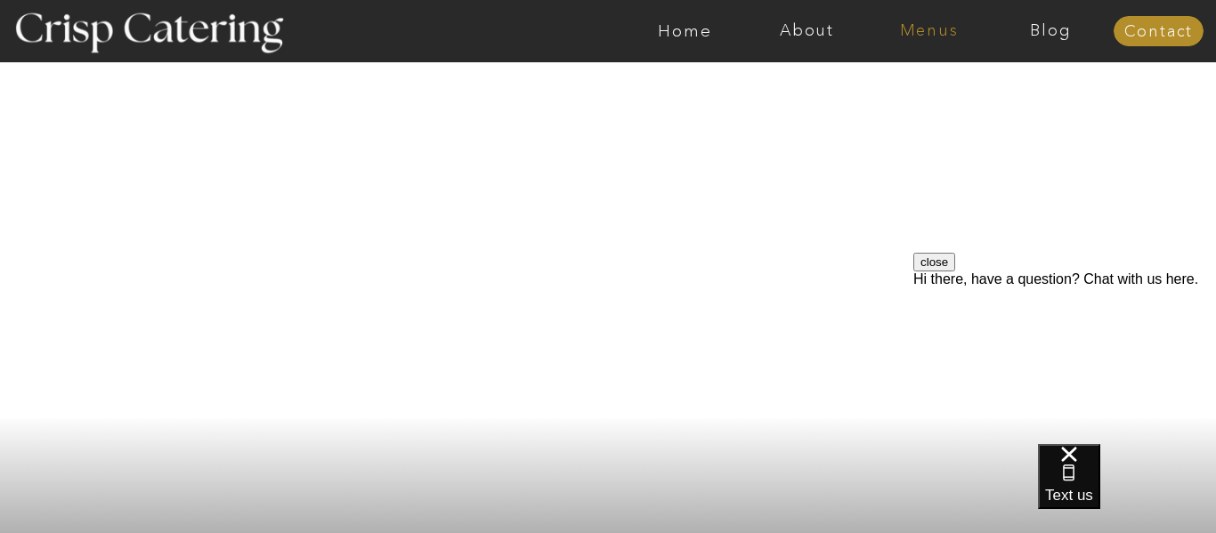
click at [918, 22] on nav "Menus" at bounding box center [929, 31] width 122 height 18
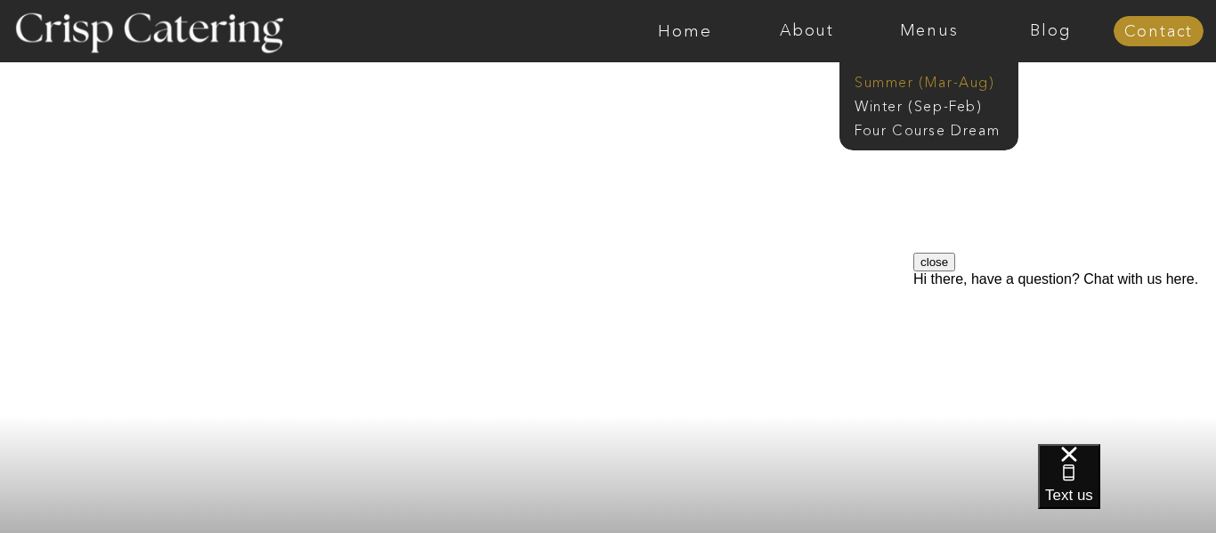
click at [903, 81] on nav "Summer (Mar-Aug)" at bounding box center [934, 80] width 159 height 17
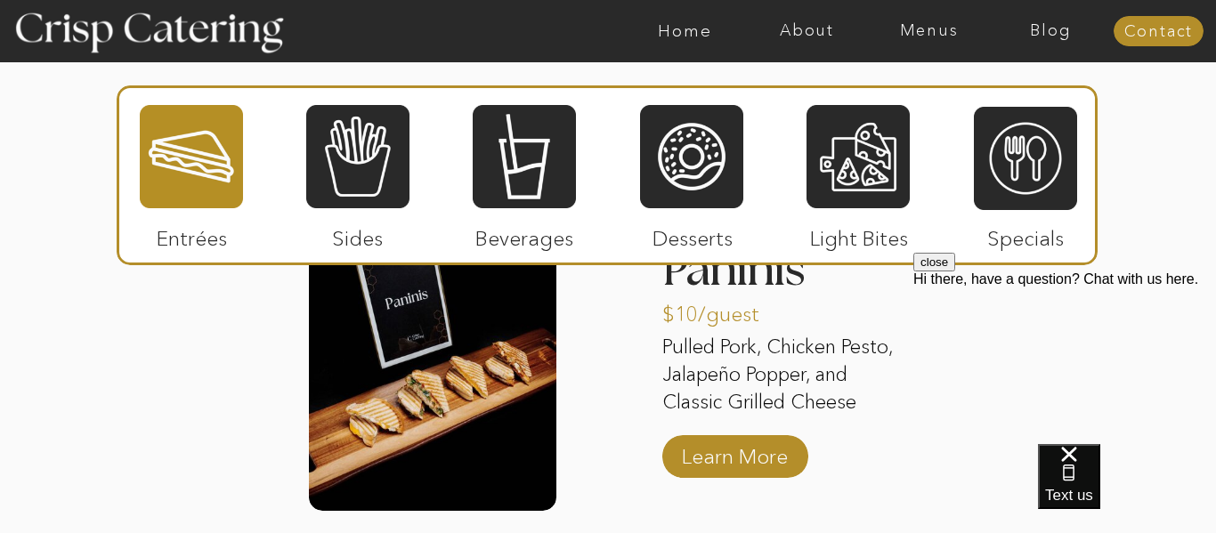
scroll to position [1745, 0]
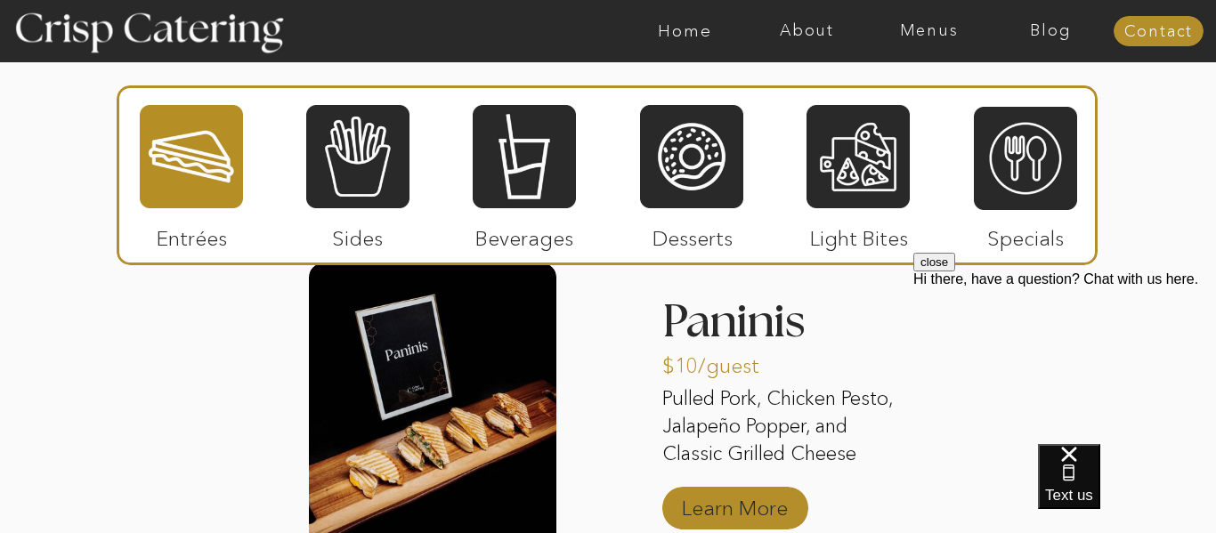
click at [743, 505] on p "Learn More" at bounding box center [735, 504] width 118 height 52
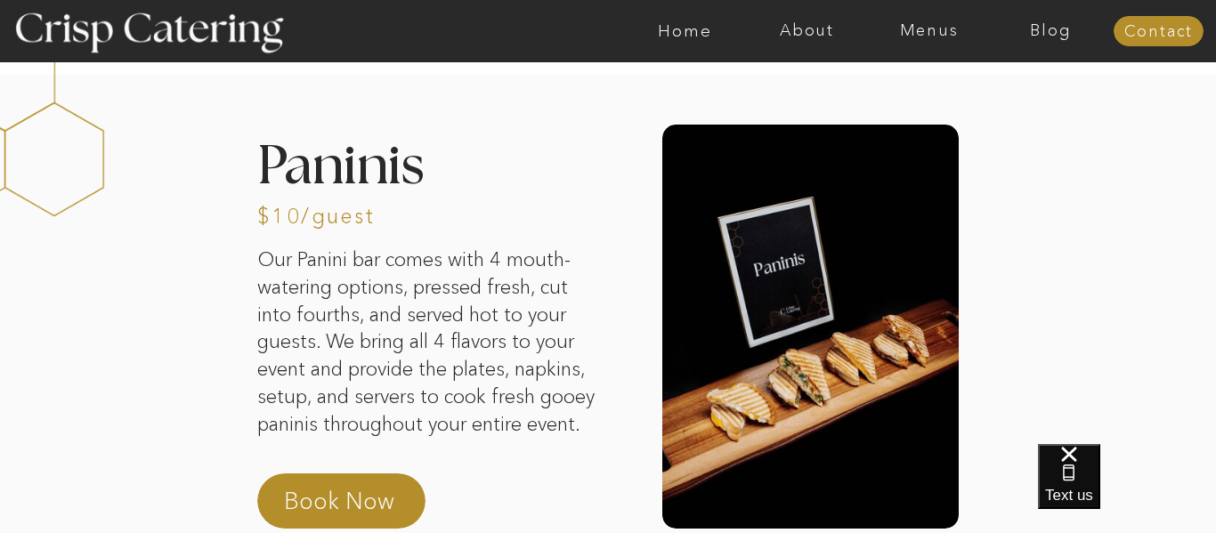
click at [542, 365] on p "Our Panini bar comes with 4 mouth-watering options, pressed fresh, cut into fou…" at bounding box center [428, 355] width 342 height 217
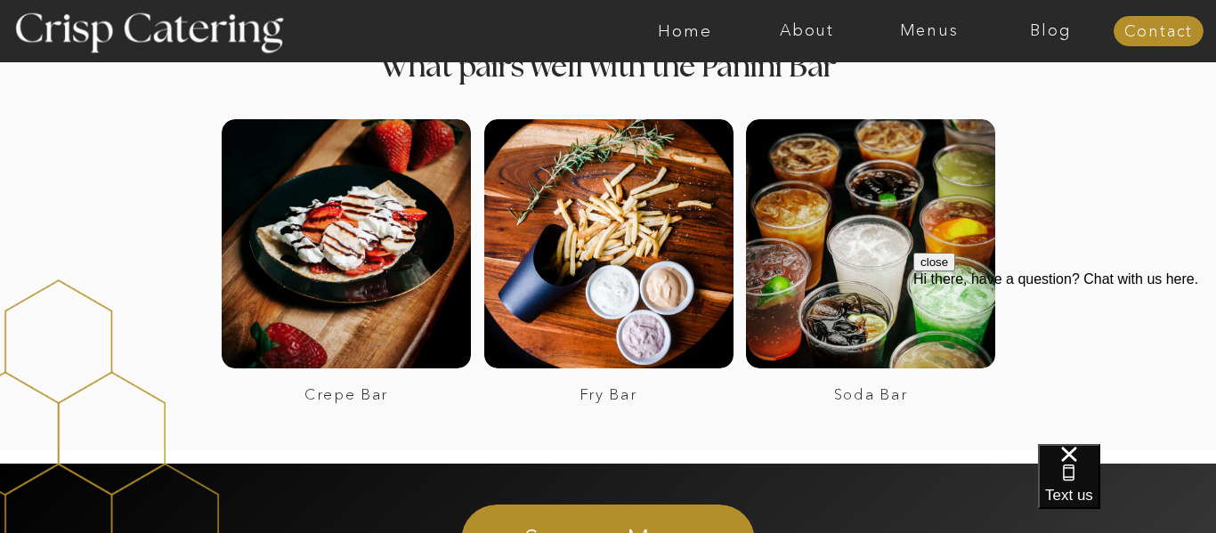
scroll to position [2386, 0]
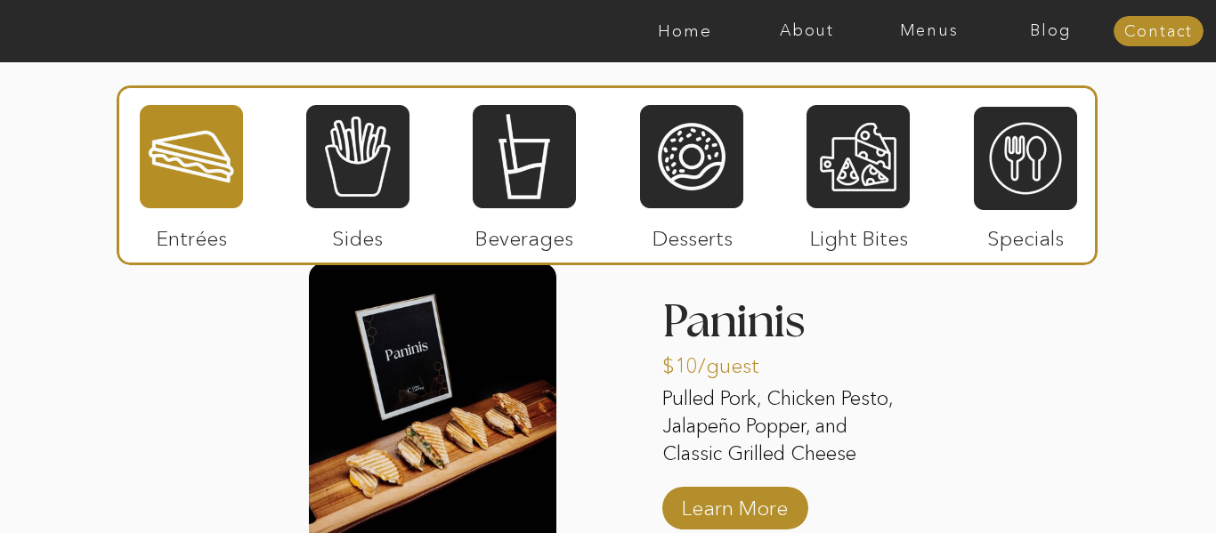
click at [65, 272] on div "About Home Menus Contact Blog About Crisp Crisp Cares Reviews faq About Home Me…" at bounding box center [608, 459] width 1216 height 4409
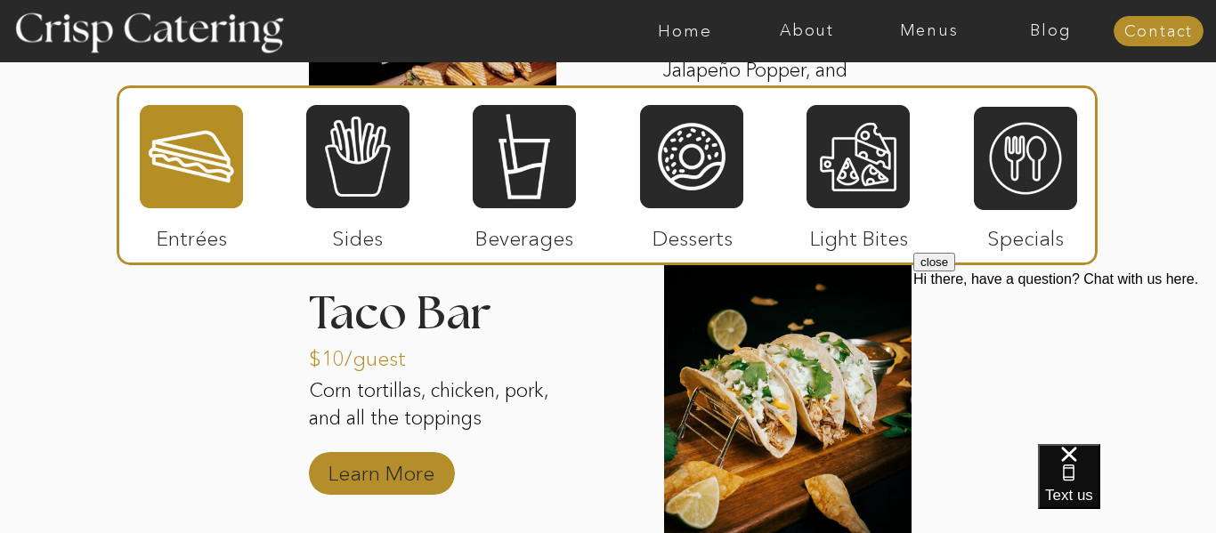
click at [413, 480] on p "Learn More" at bounding box center [381, 469] width 118 height 52
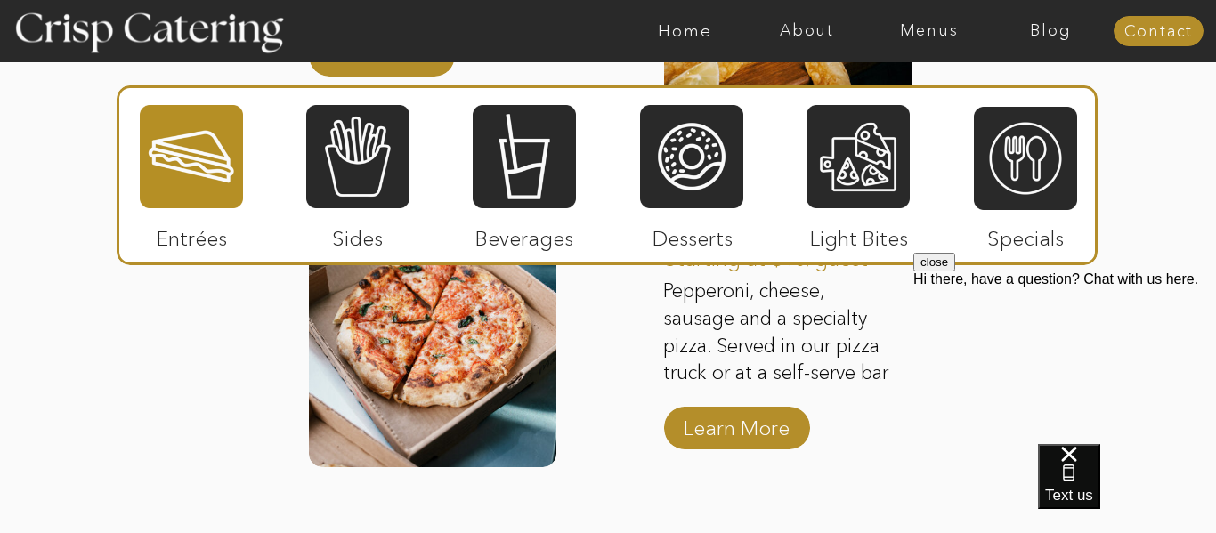
scroll to position [2529, 0]
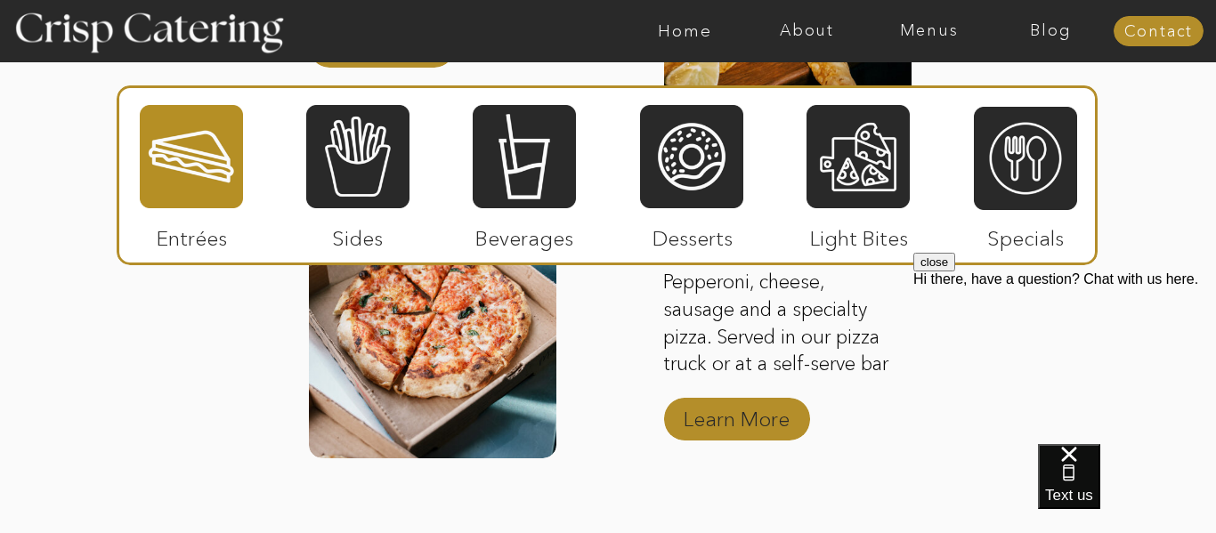
click at [788, 439] on p "Learn More" at bounding box center [737, 415] width 118 height 52
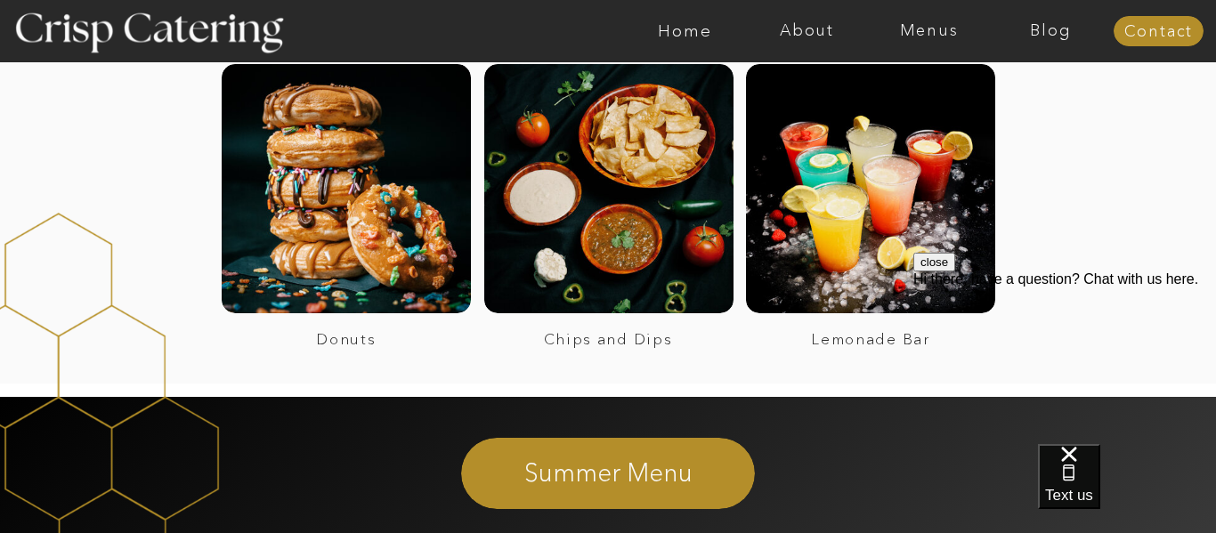
scroll to position [1389, 0]
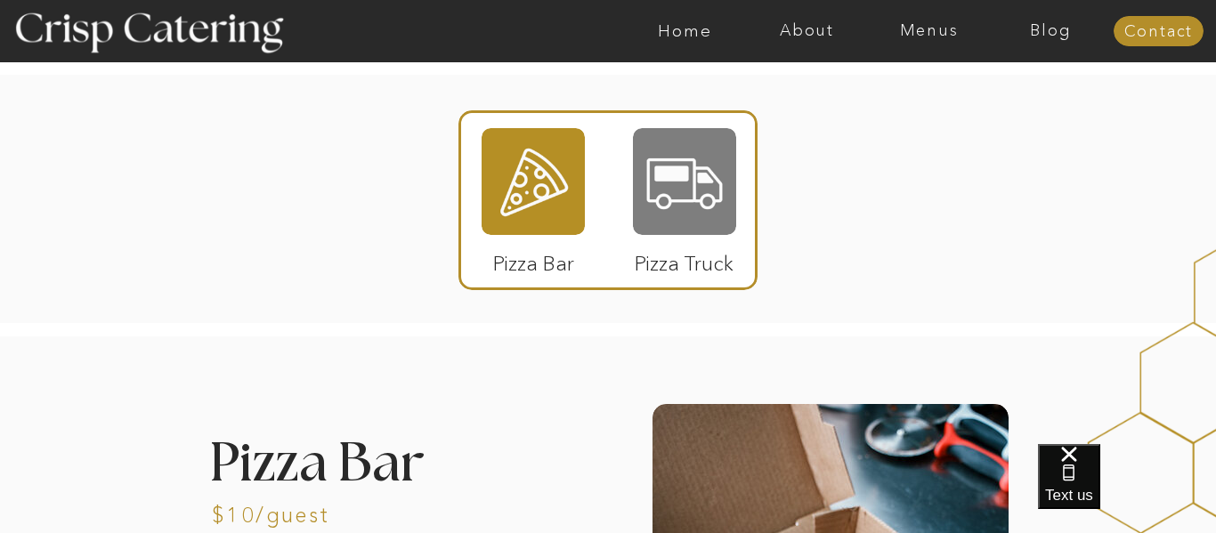
click at [700, 201] on div at bounding box center [684, 181] width 103 height 107
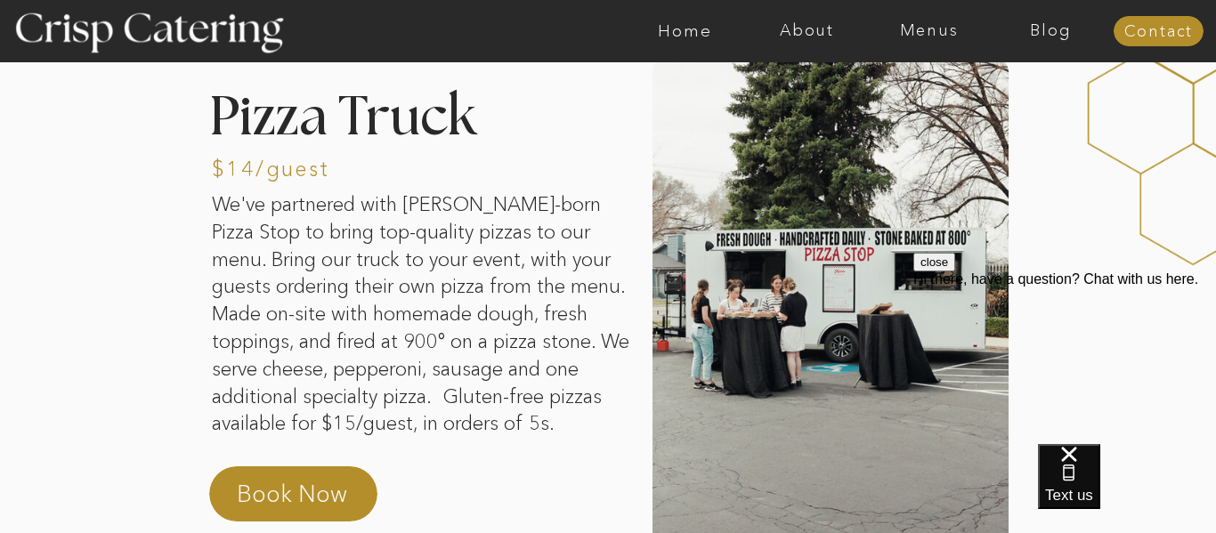
scroll to position [321, 0]
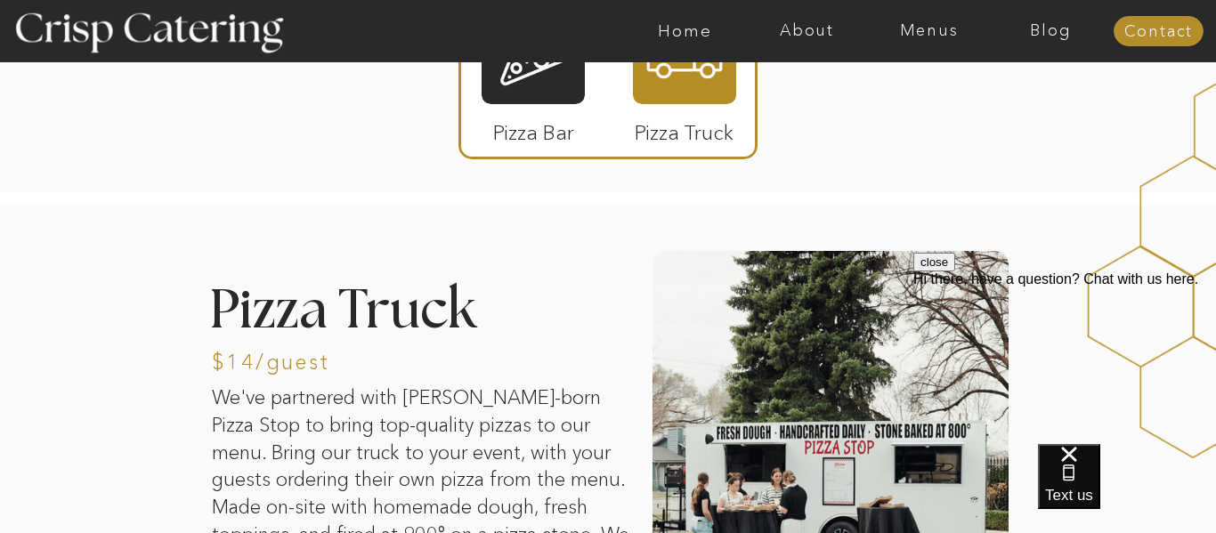
scroll to position [115, 0]
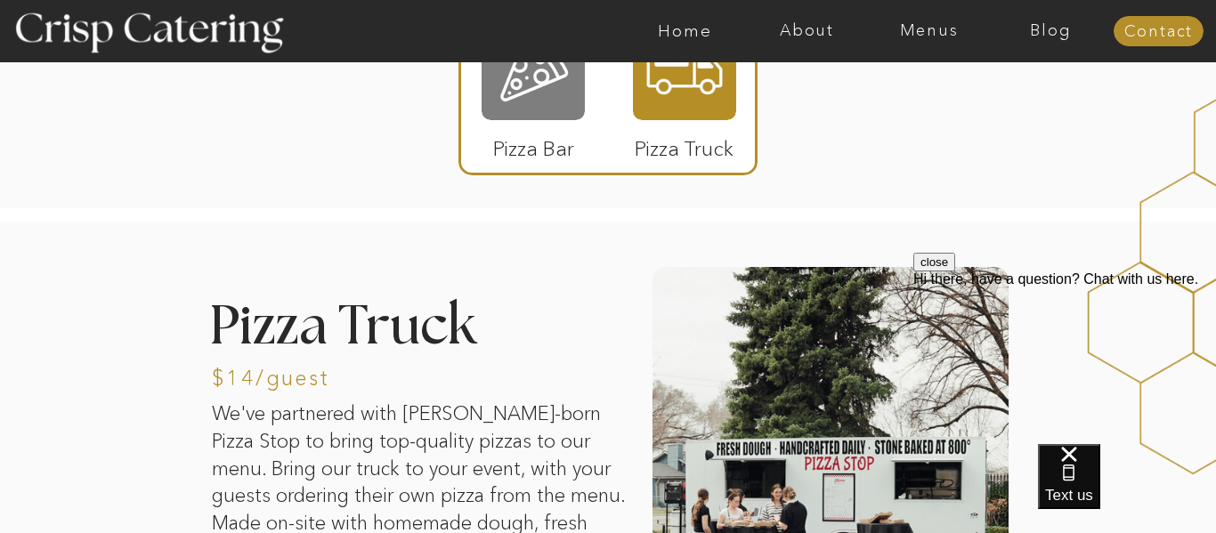
click at [546, 99] on div at bounding box center [533, 66] width 103 height 107
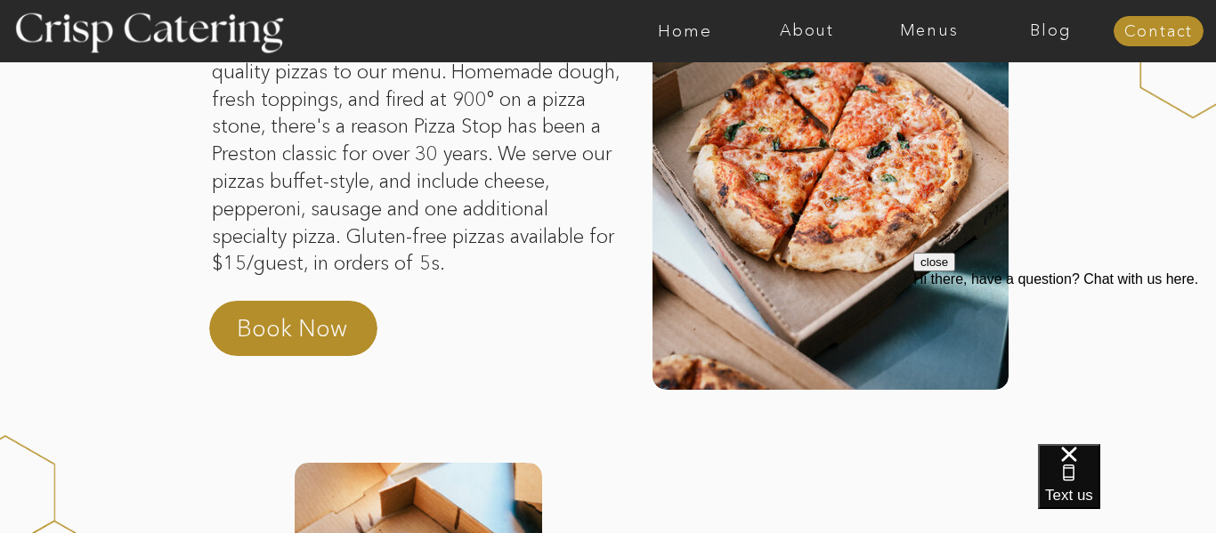
scroll to position [471, 0]
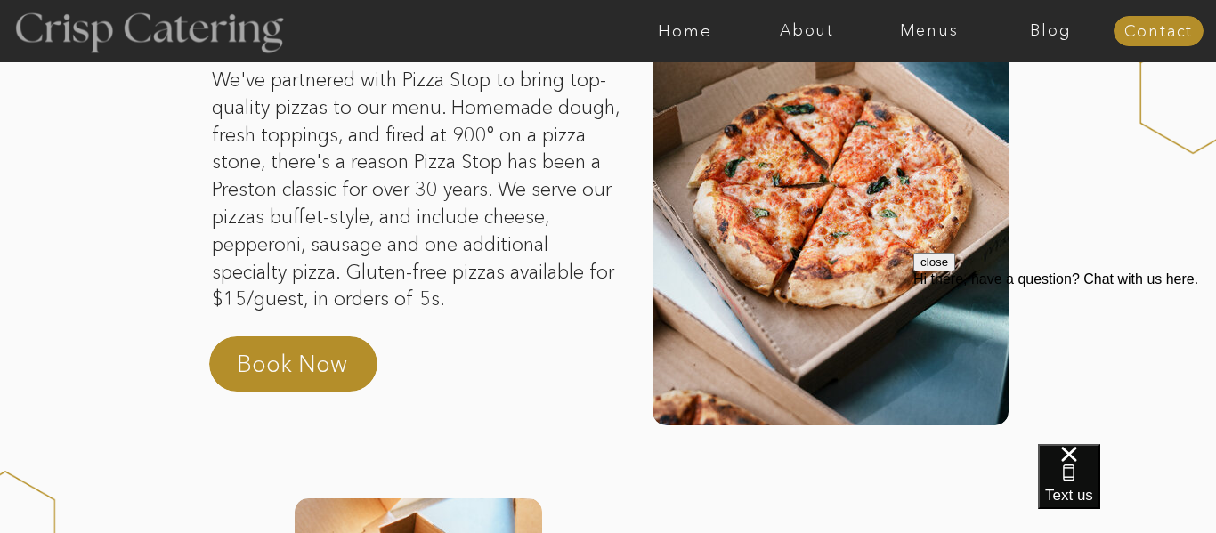
click at [19, 81] on div at bounding box center [148, 30] width 327 height 167
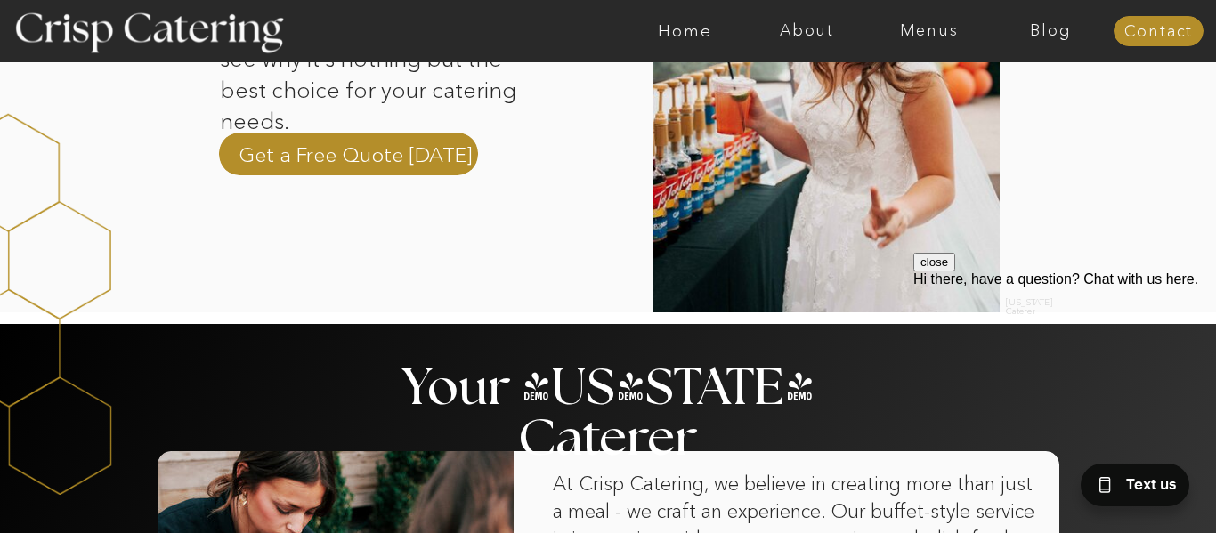
scroll to position [784, 0]
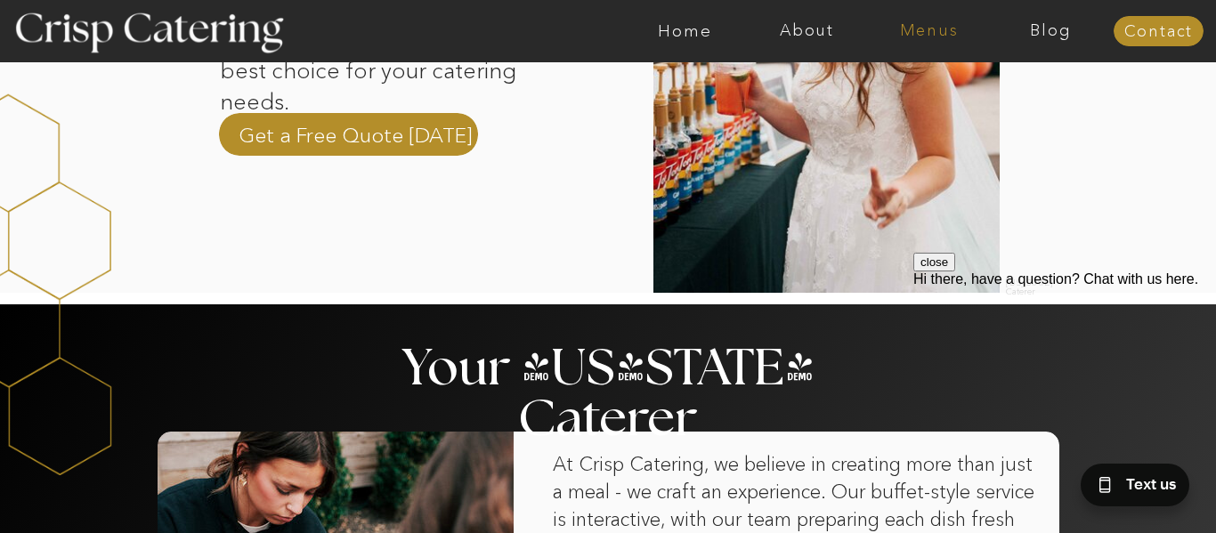
click at [944, 26] on nav "Menus" at bounding box center [929, 31] width 122 height 18
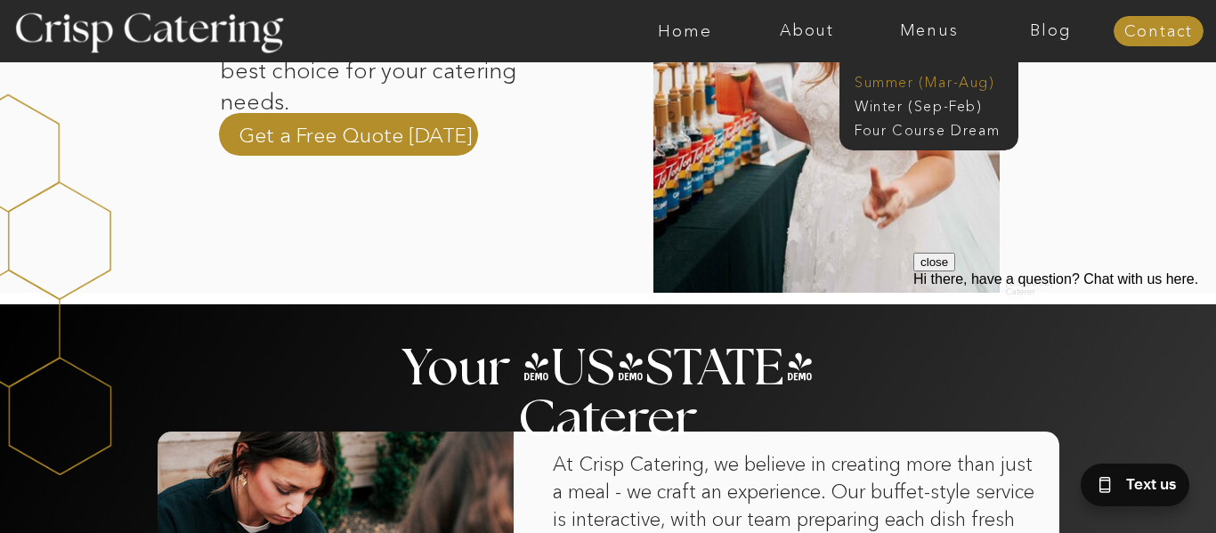
click at [923, 82] on nav "Summer (Mar-Aug)" at bounding box center [934, 80] width 159 height 17
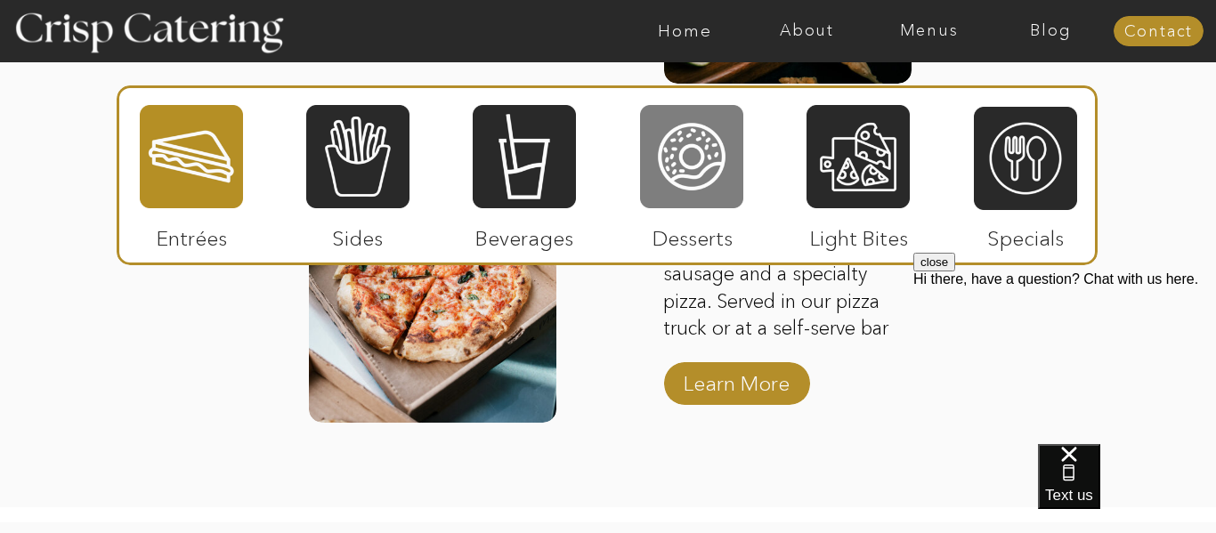
scroll to position [2600, 0]
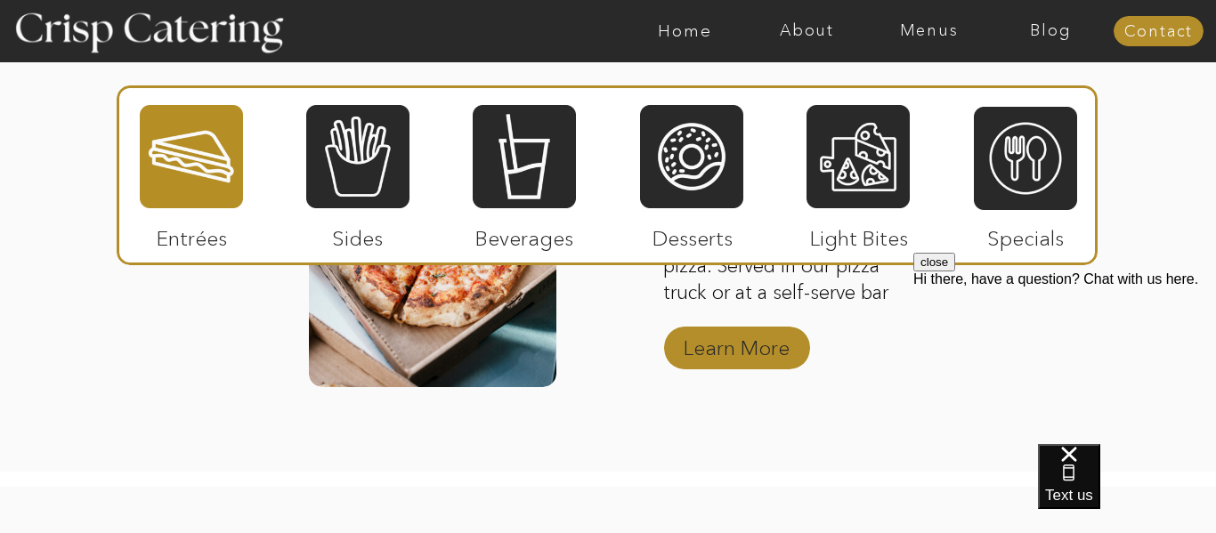
click at [743, 354] on p "Learn More" at bounding box center [737, 344] width 118 height 52
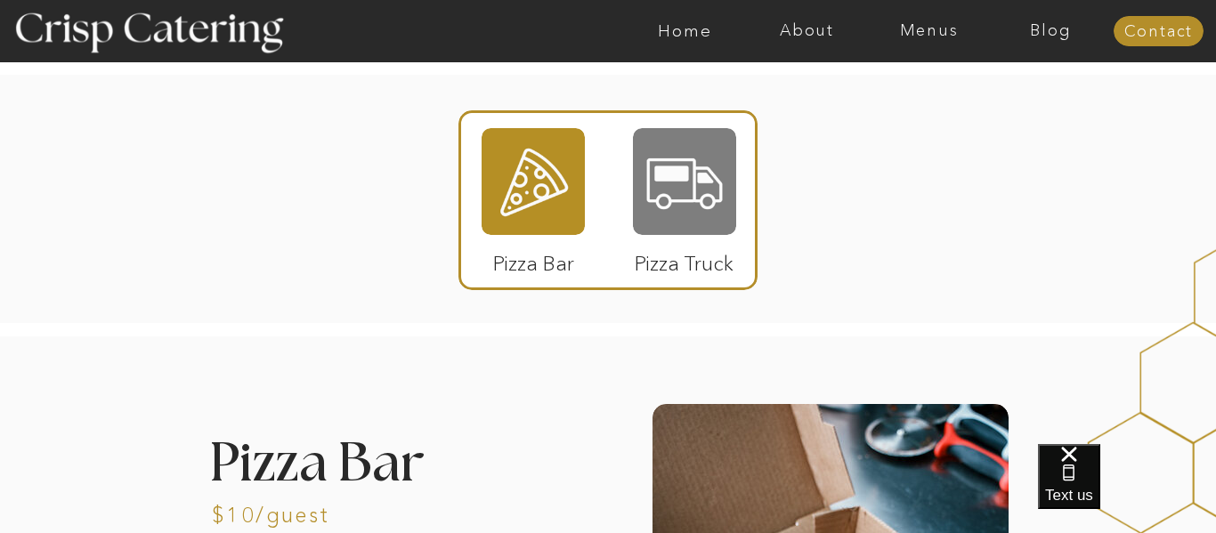
click at [697, 156] on div at bounding box center [684, 181] width 103 height 107
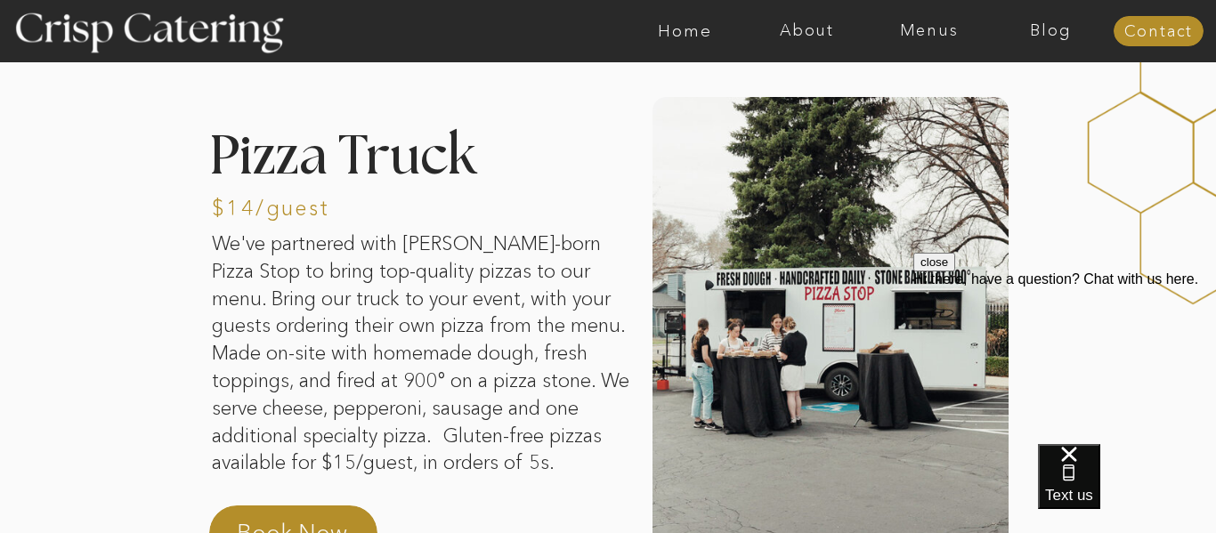
scroll to position [249, 0]
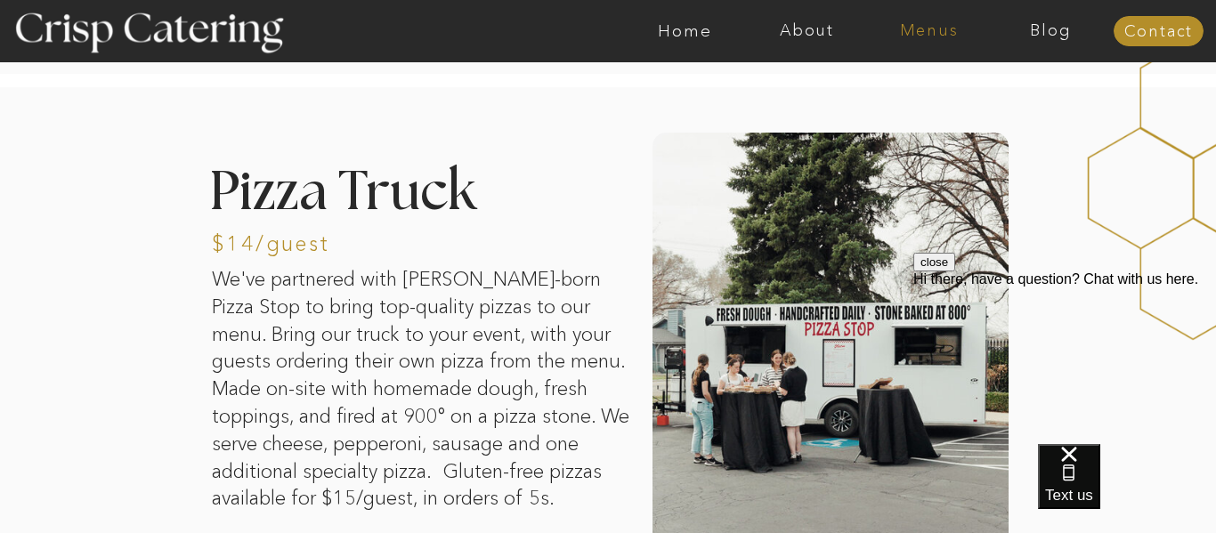
click at [910, 32] on nav "Menus" at bounding box center [929, 31] width 122 height 18
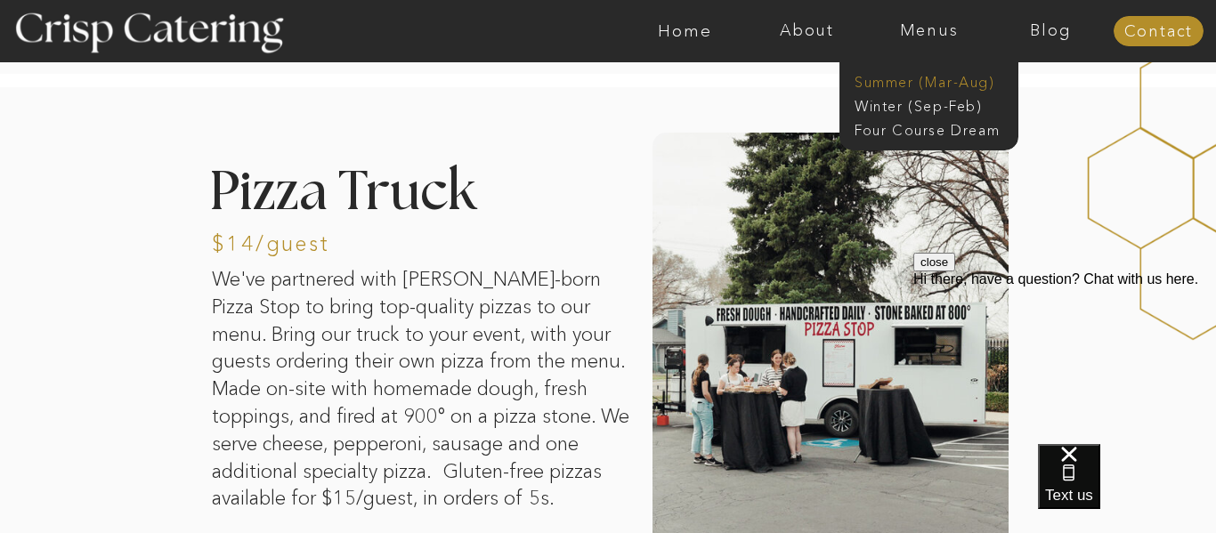
click at [900, 80] on nav "Summer (Mar-Aug)" at bounding box center [934, 80] width 159 height 17
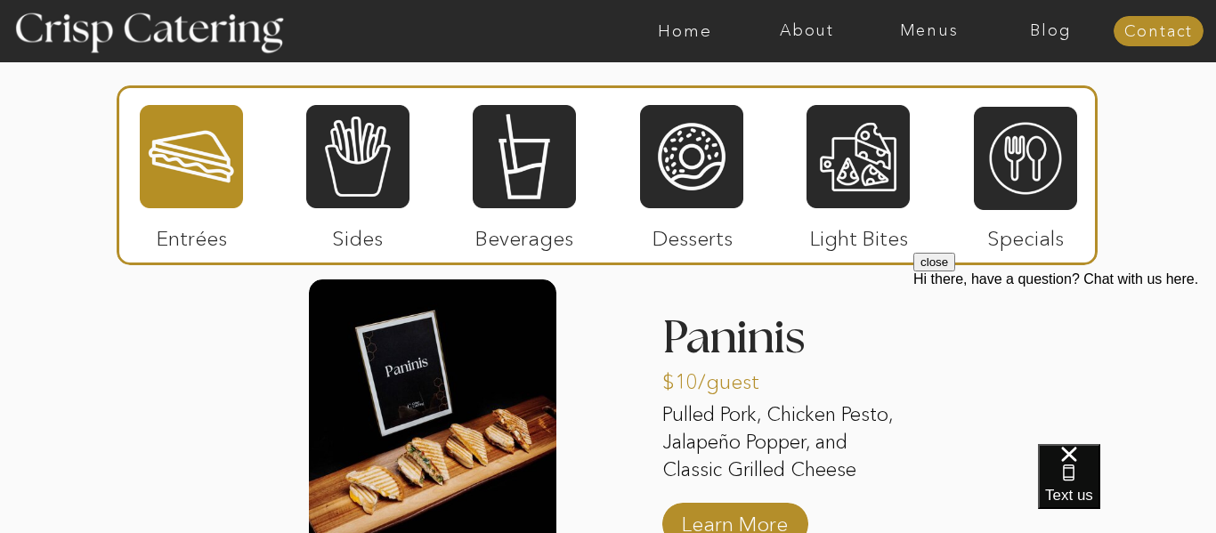
scroll to position [1710, 0]
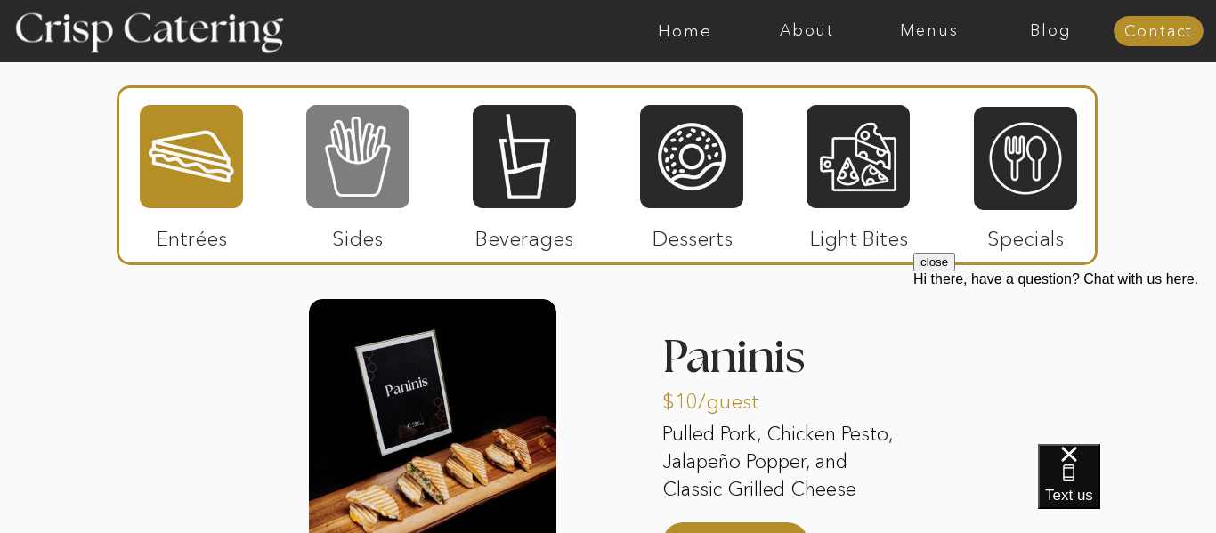
click at [374, 174] on div at bounding box center [357, 156] width 103 height 107
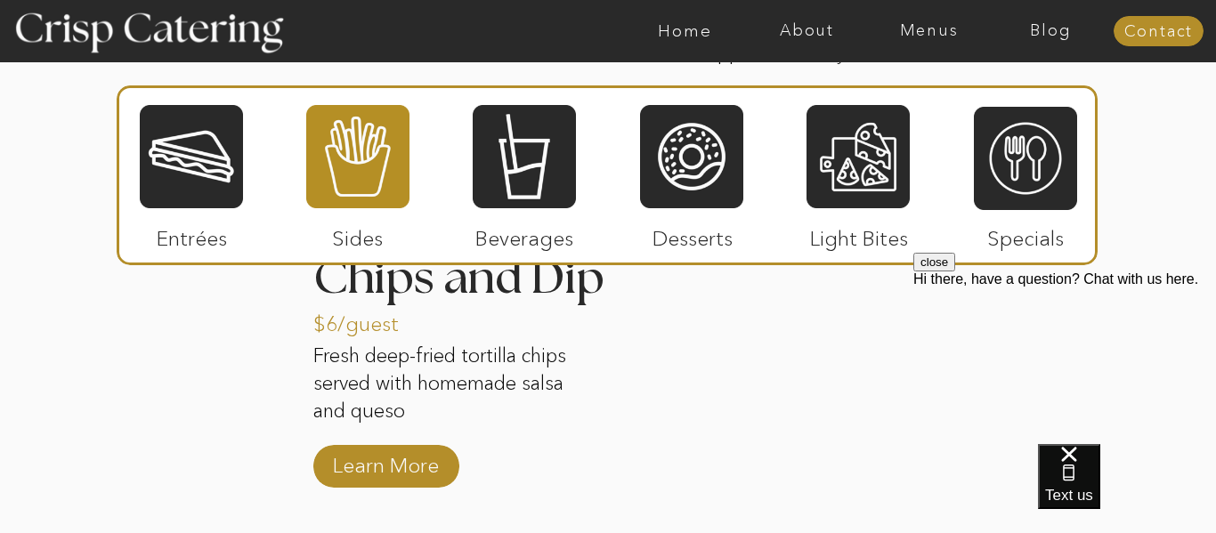
scroll to position [2492, 0]
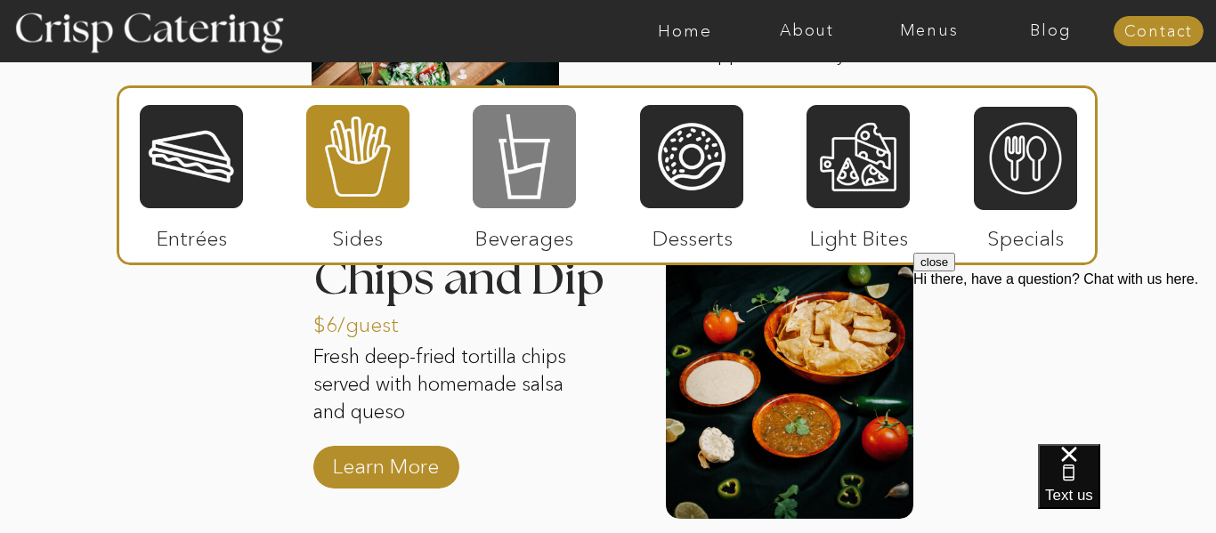
click at [504, 136] on div at bounding box center [524, 156] width 103 height 107
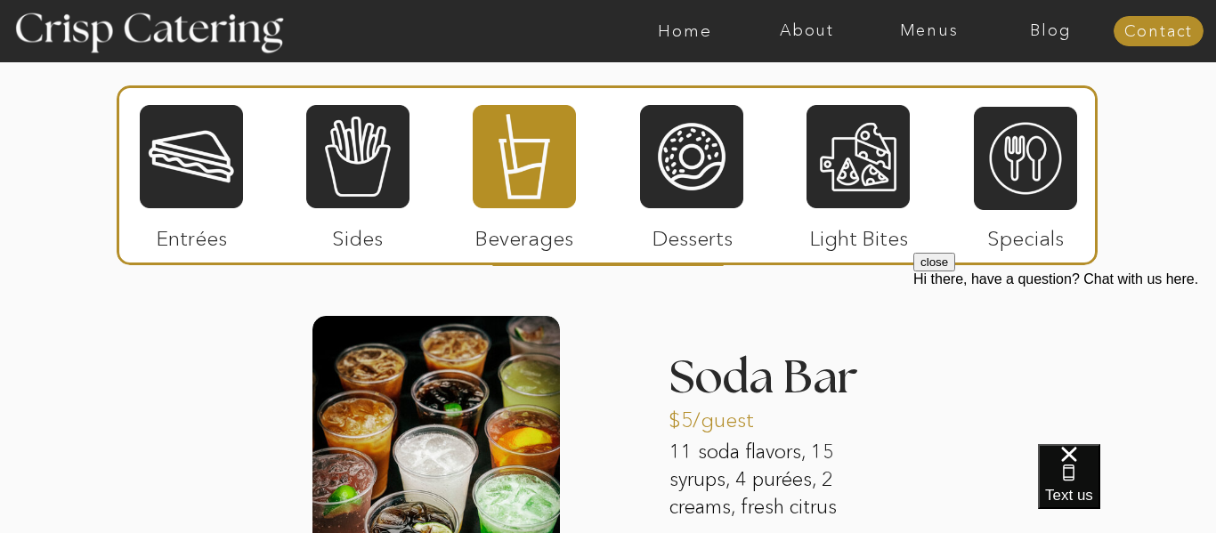
scroll to position [1724, 0]
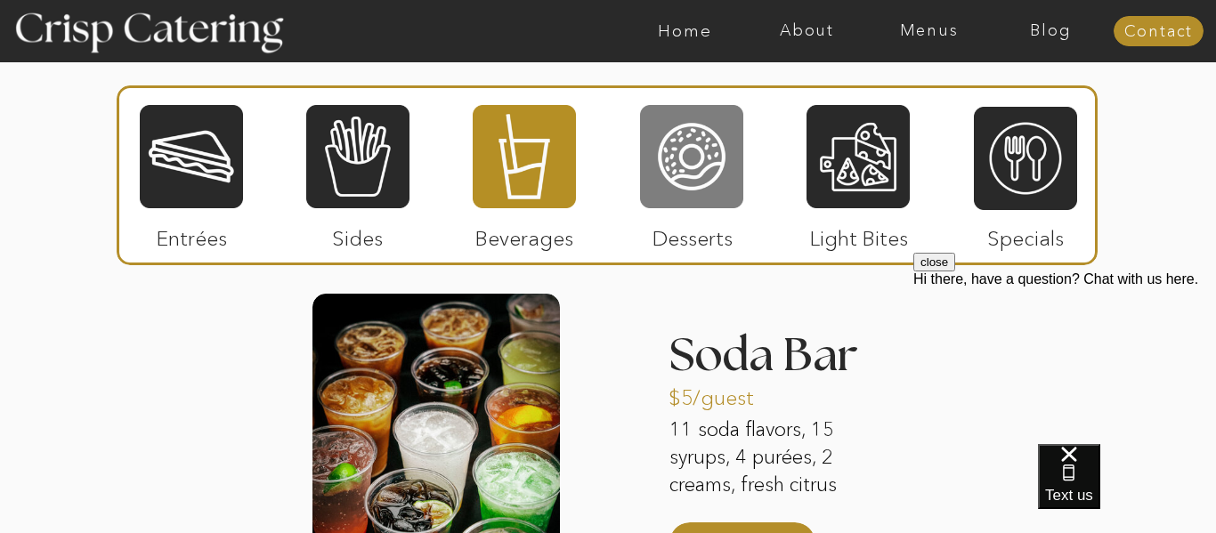
click at [708, 154] on div at bounding box center [691, 156] width 103 height 107
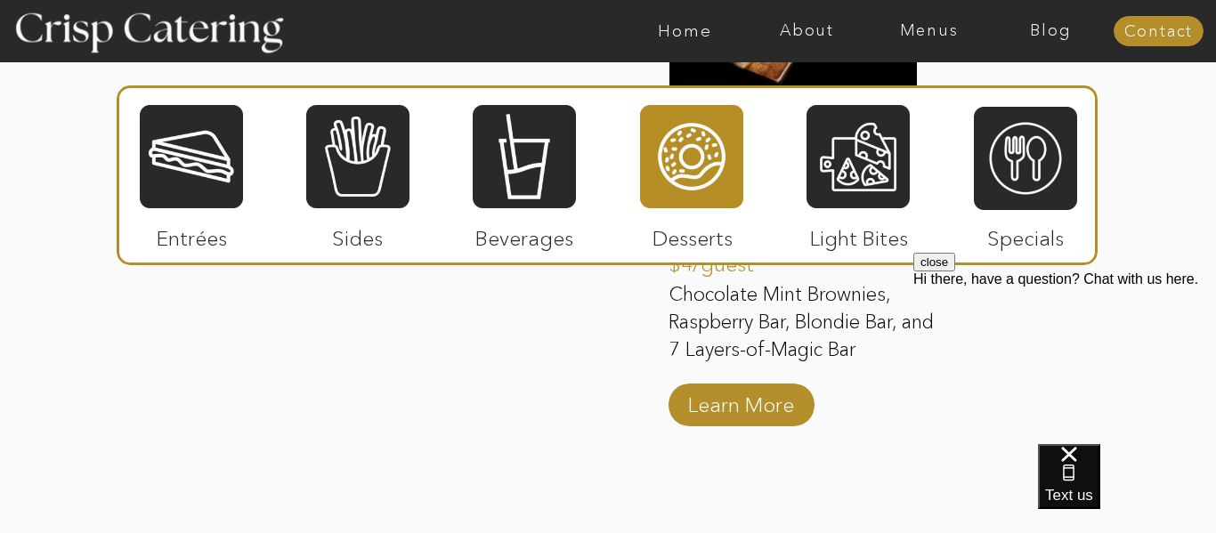
scroll to position [2583, 0]
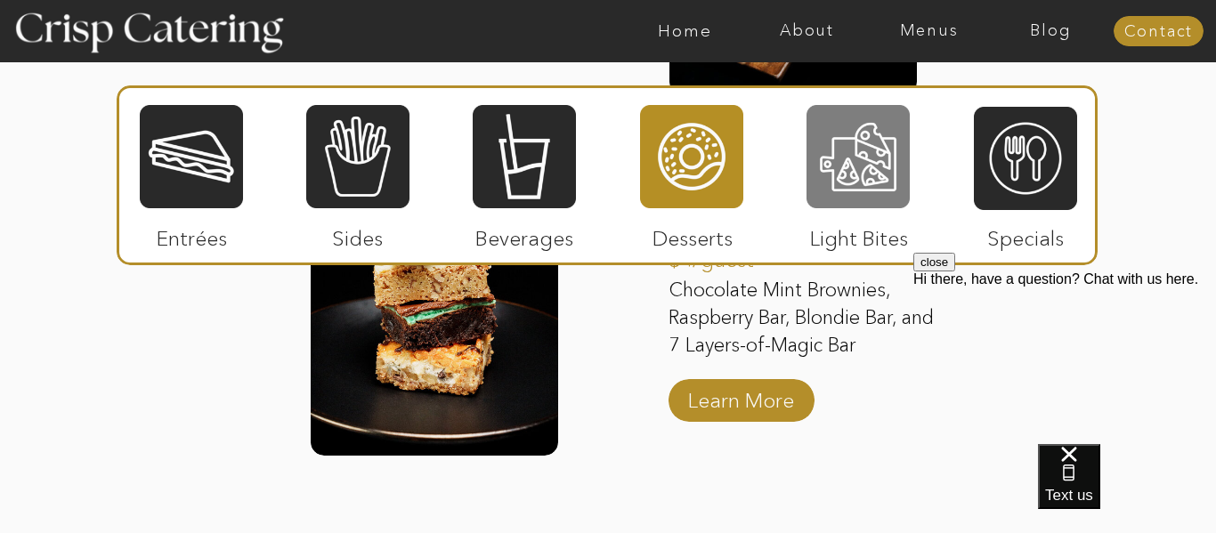
click at [849, 175] on div at bounding box center [858, 156] width 103 height 107
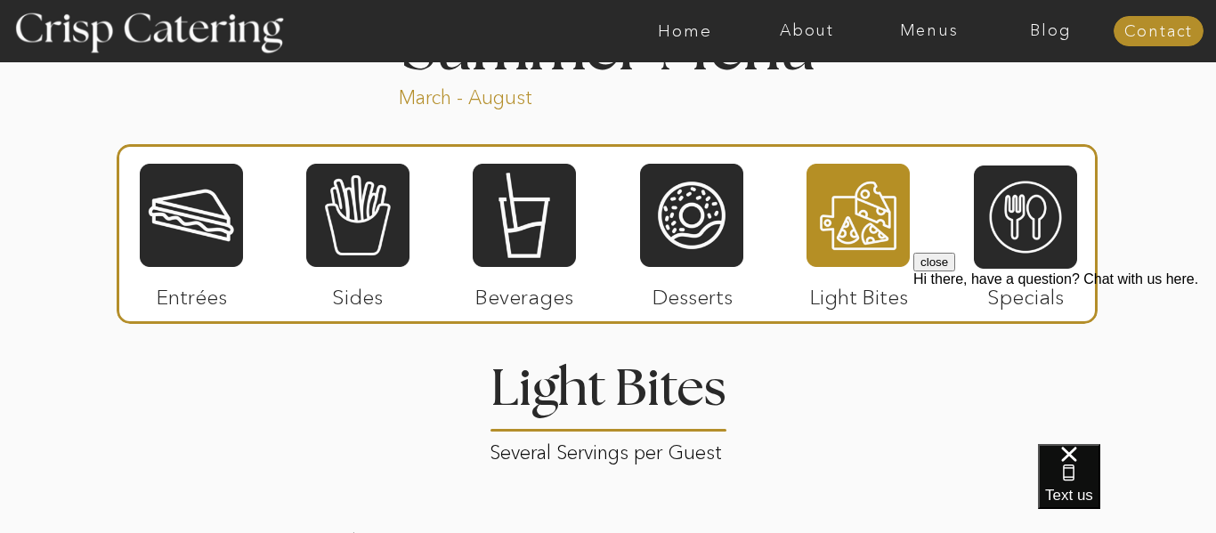
scroll to position [1555, 0]
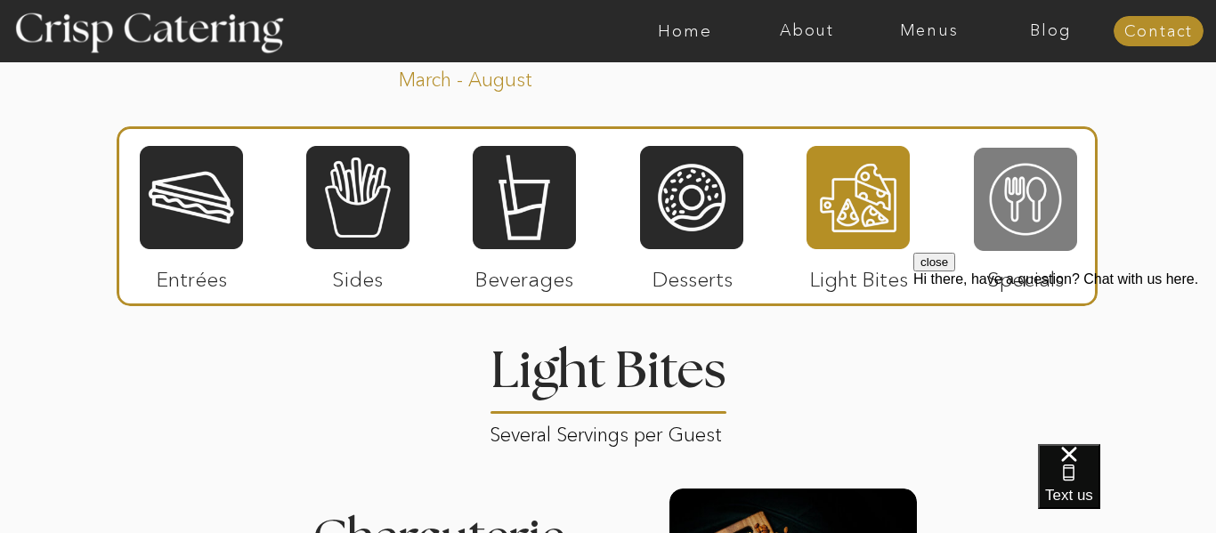
click at [1046, 207] on div at bounding box center [1025, 199] width 103 height 107
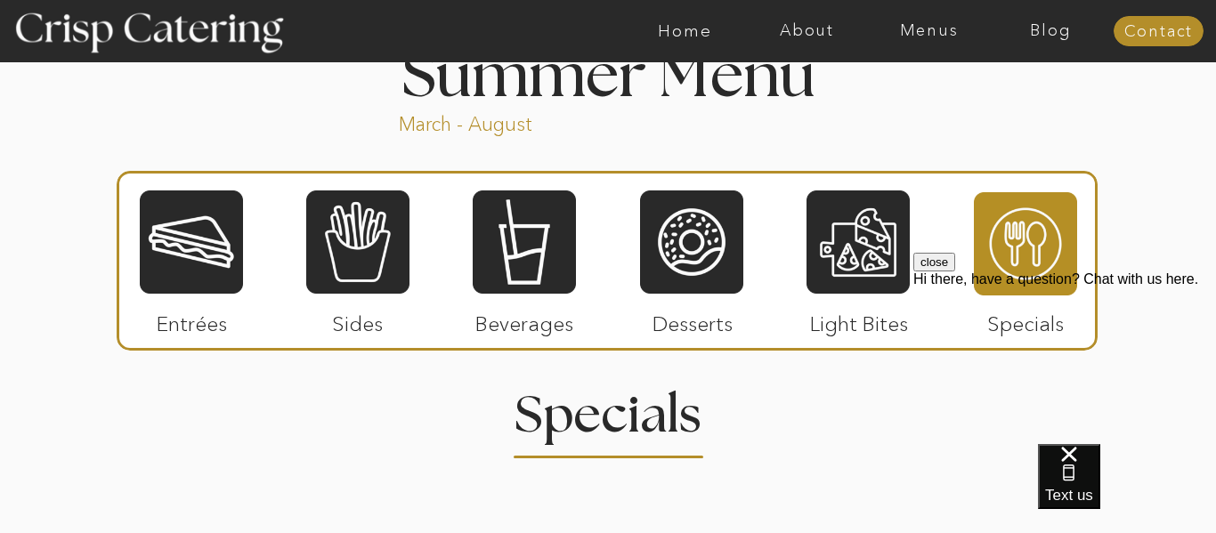
scroll to position [1507, 0]
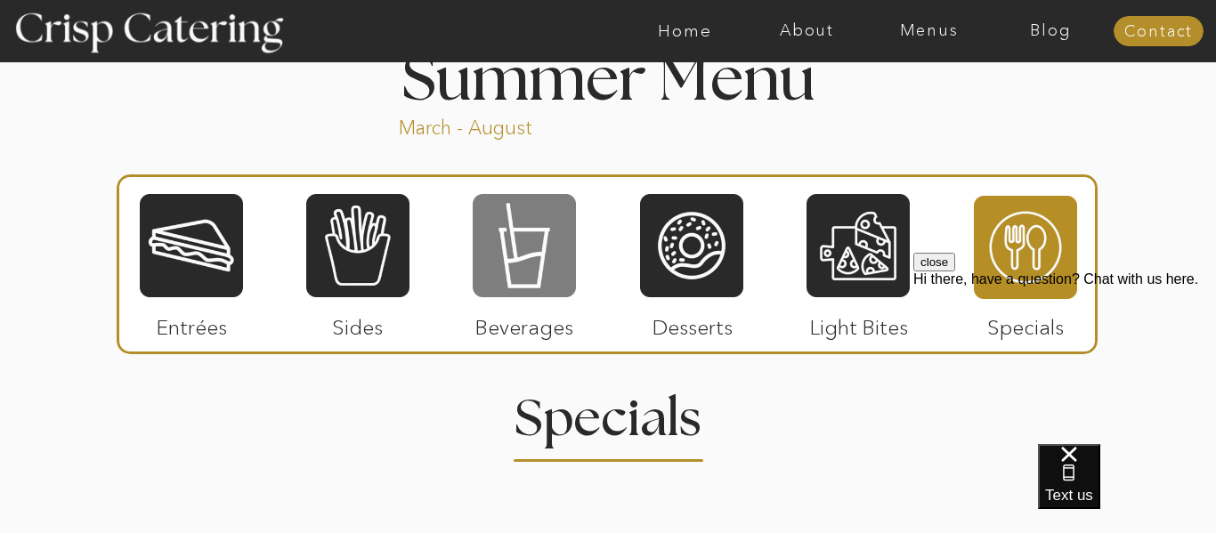
click at [486, 258] on div at bounding box center [524, 245] width 103 height 107
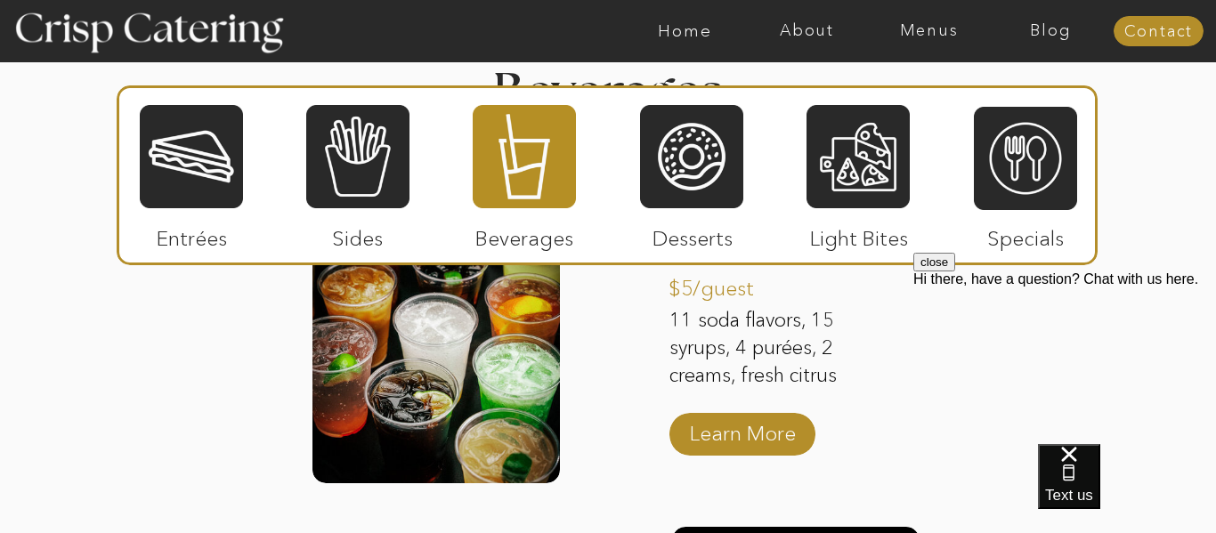
scroll to position [1840, 0]
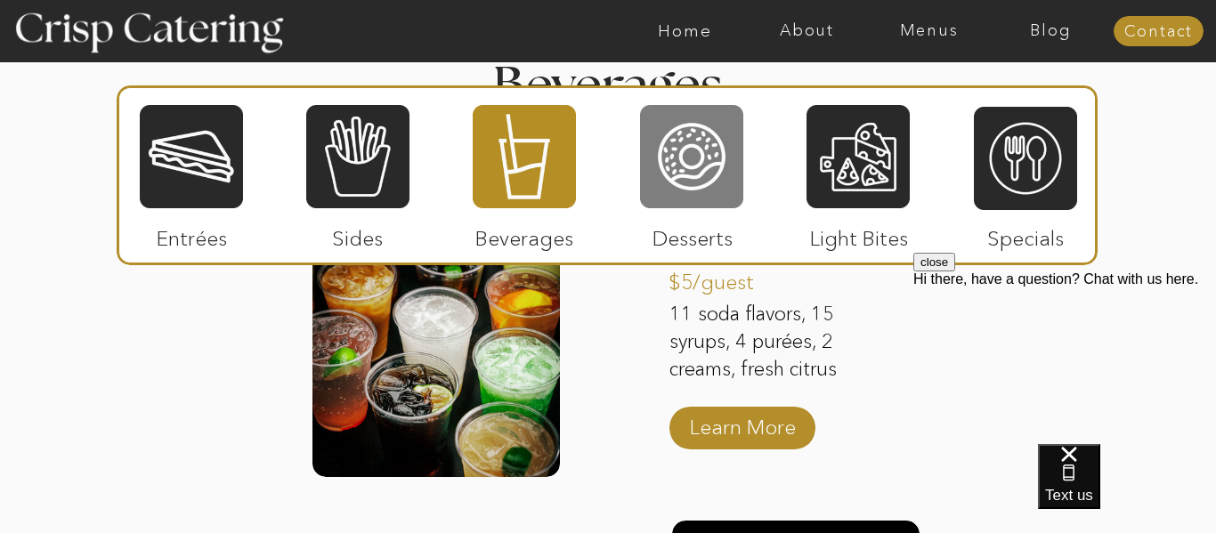
click at [714, 180] on div at bounding box center [691, 156] width 103 height 107
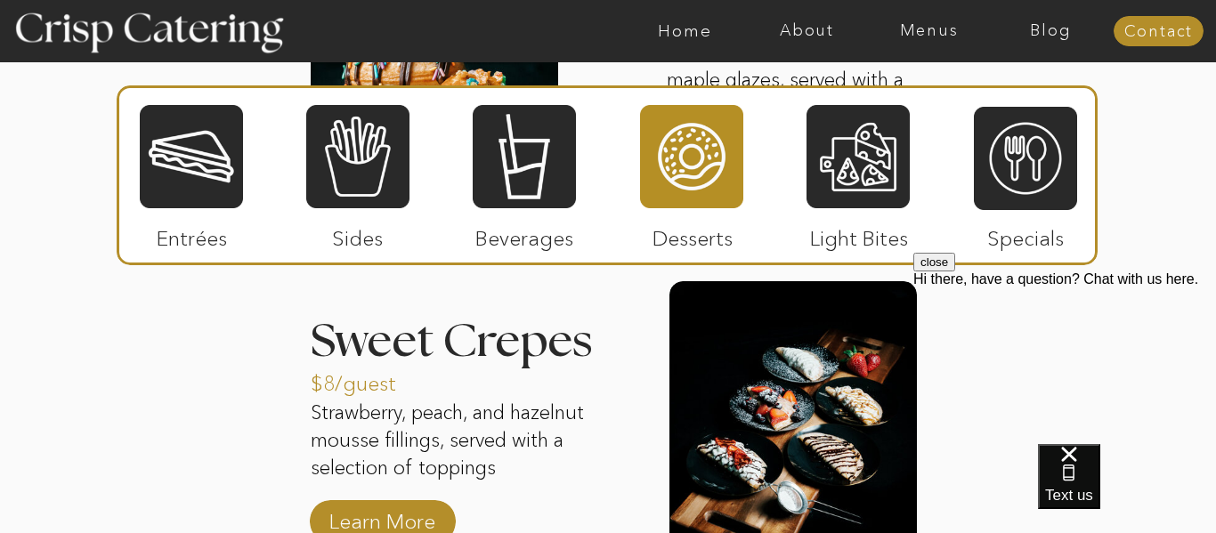
scroll to position [2094, 0]
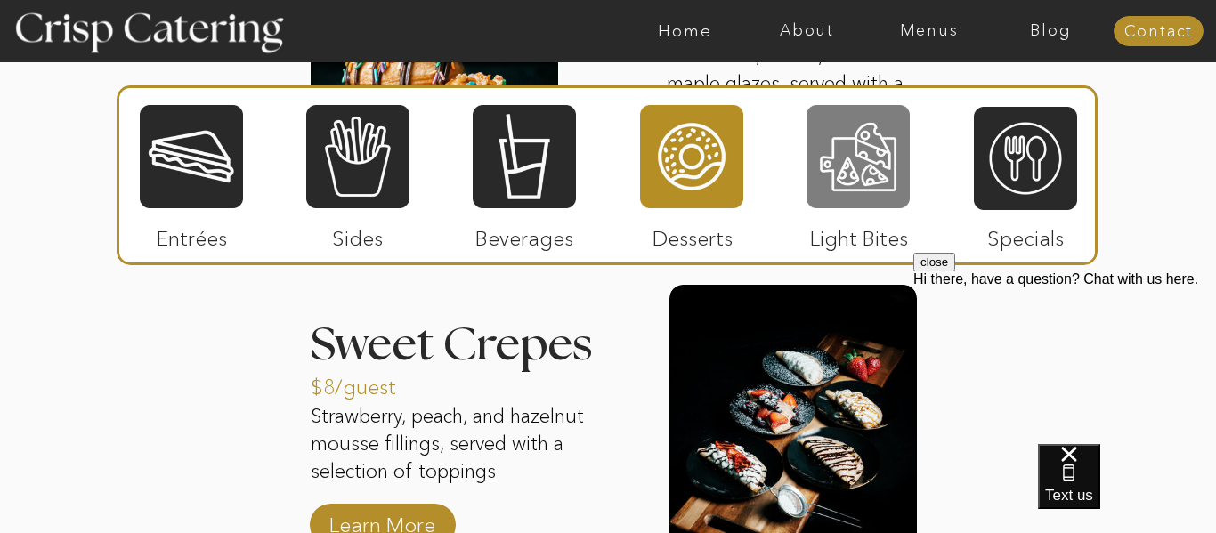
click at [845, 134] on div at bounding box center [858, 156] width 103 height 107
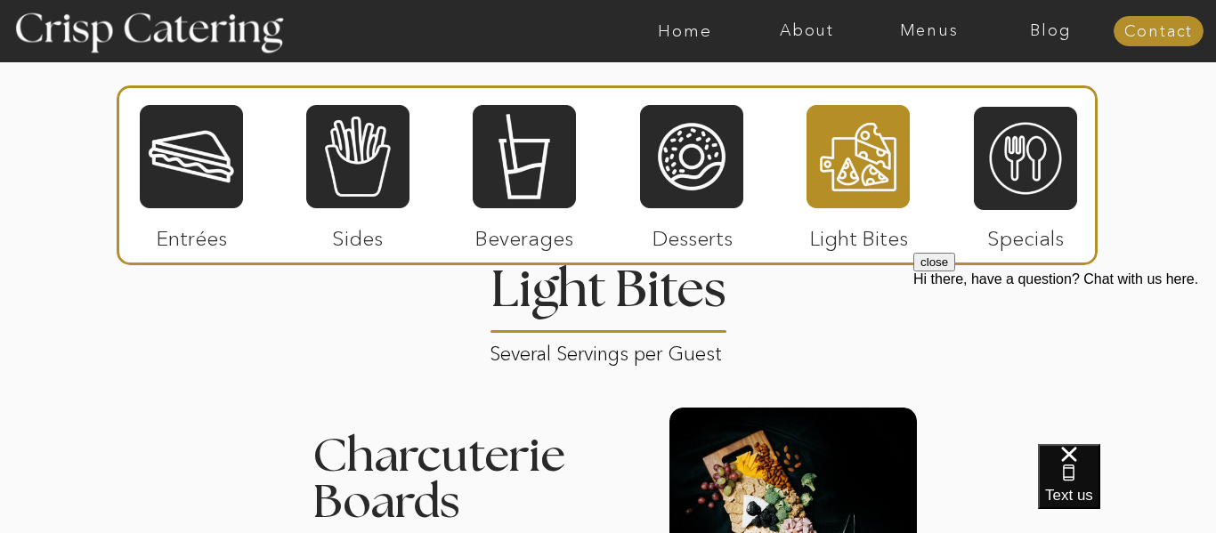
scroll to position [1637, 0]
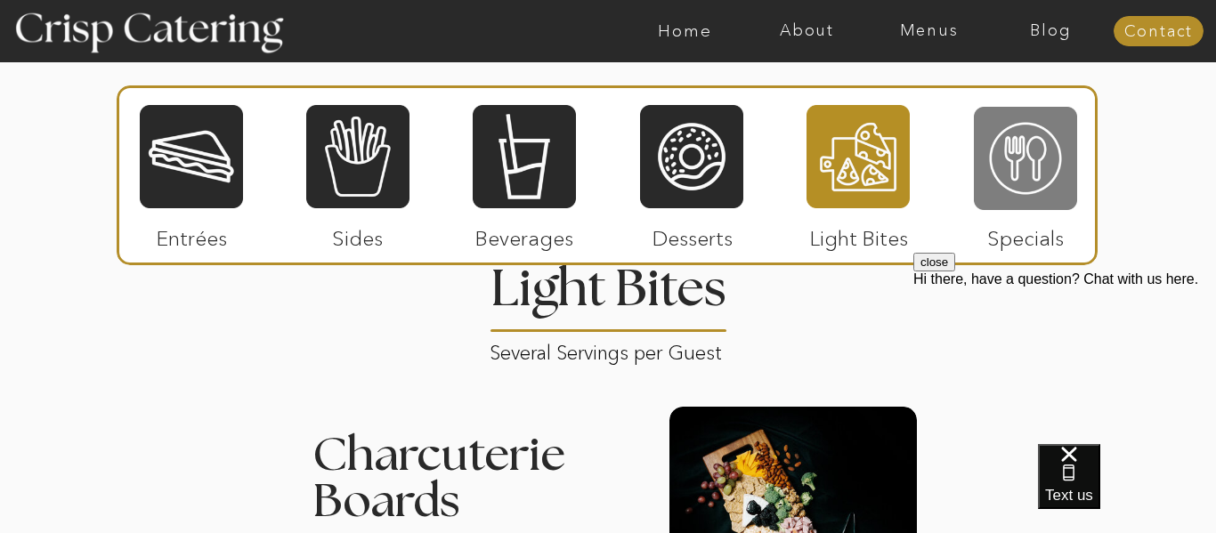
click at [1021, 191] on div at bounding box center [1025, 158] width 103 height 107
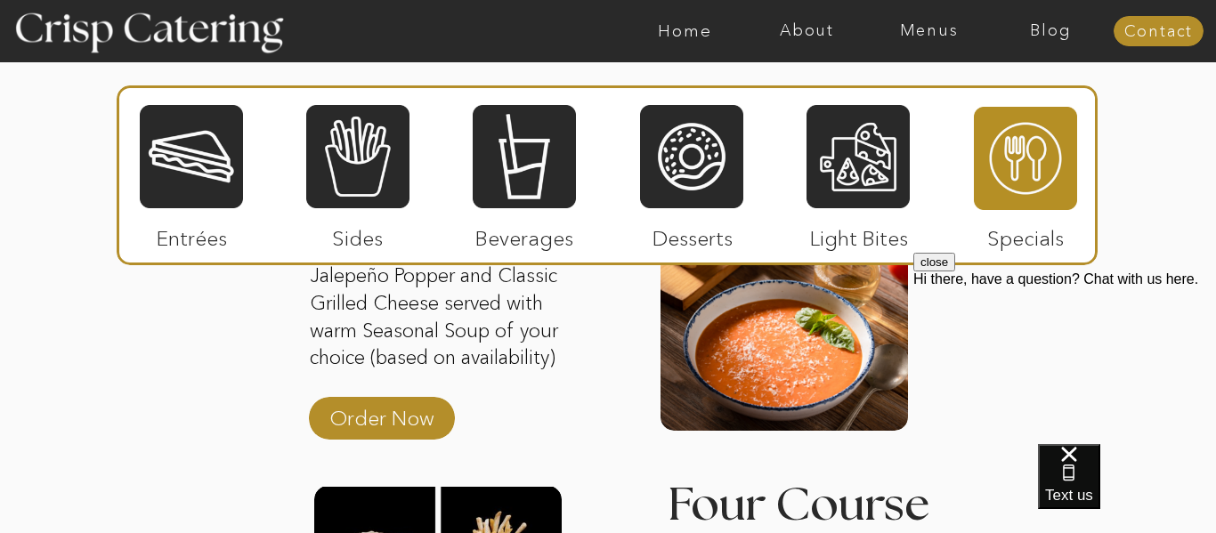
scroll to position [1928, 0]
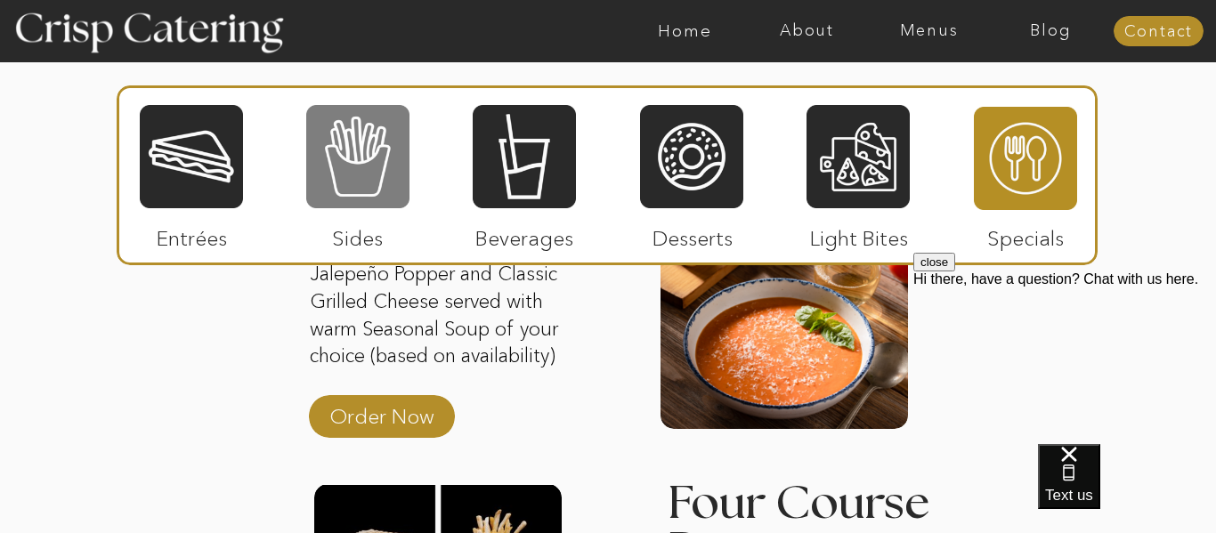
click at [353, 130] on div at bounding box center [357, 156] width 103 height 107
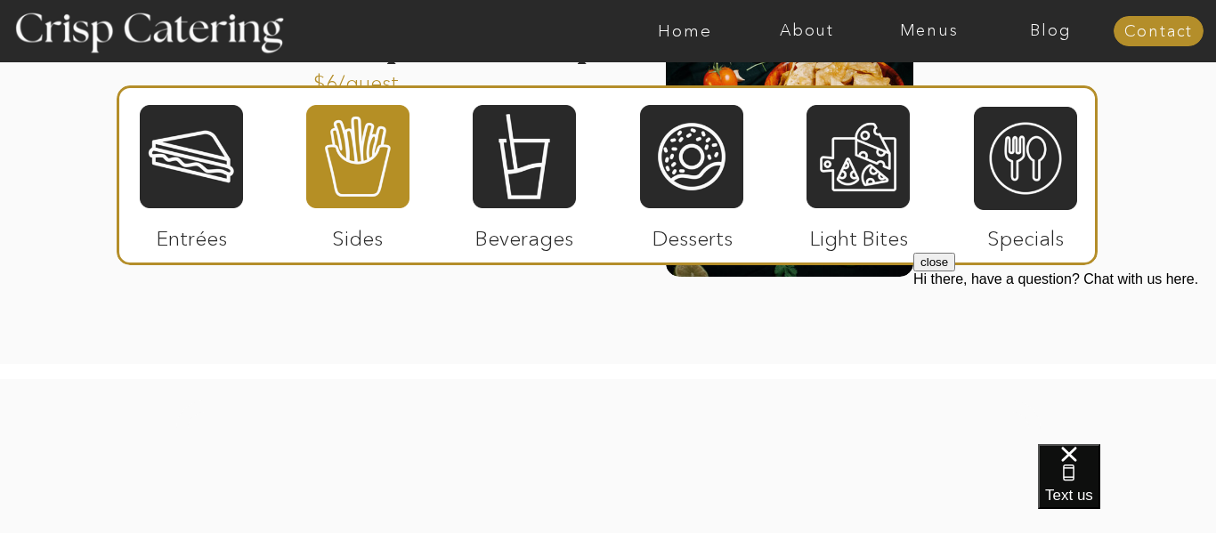
scroll to position [2730, 0]
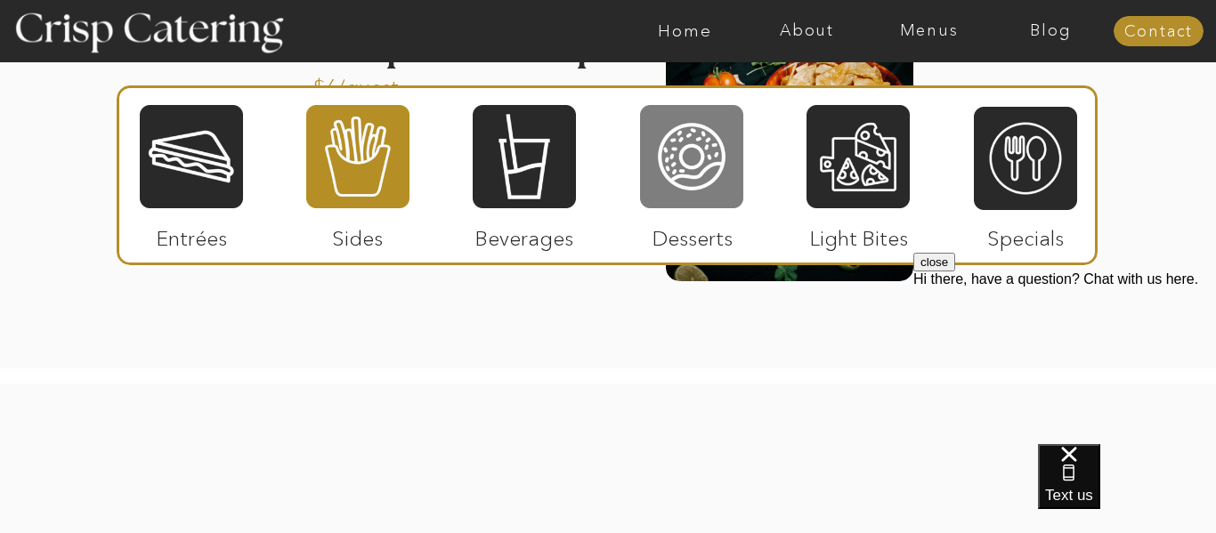
click at [703, 143] on div at bounding box center [691, 156] width 103 height 107
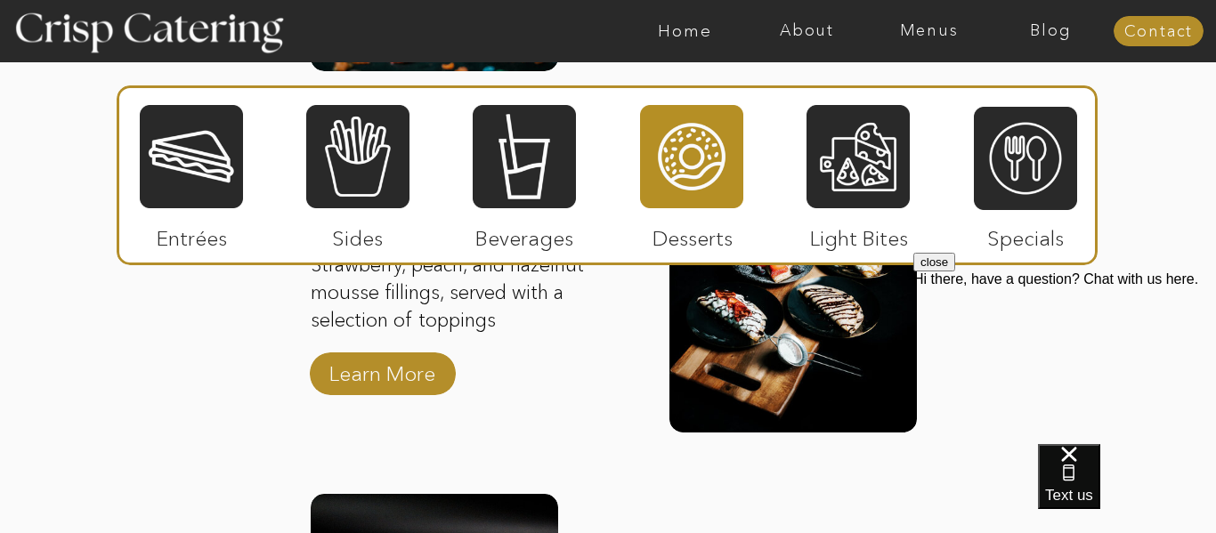
scroll to position [2246, 0]
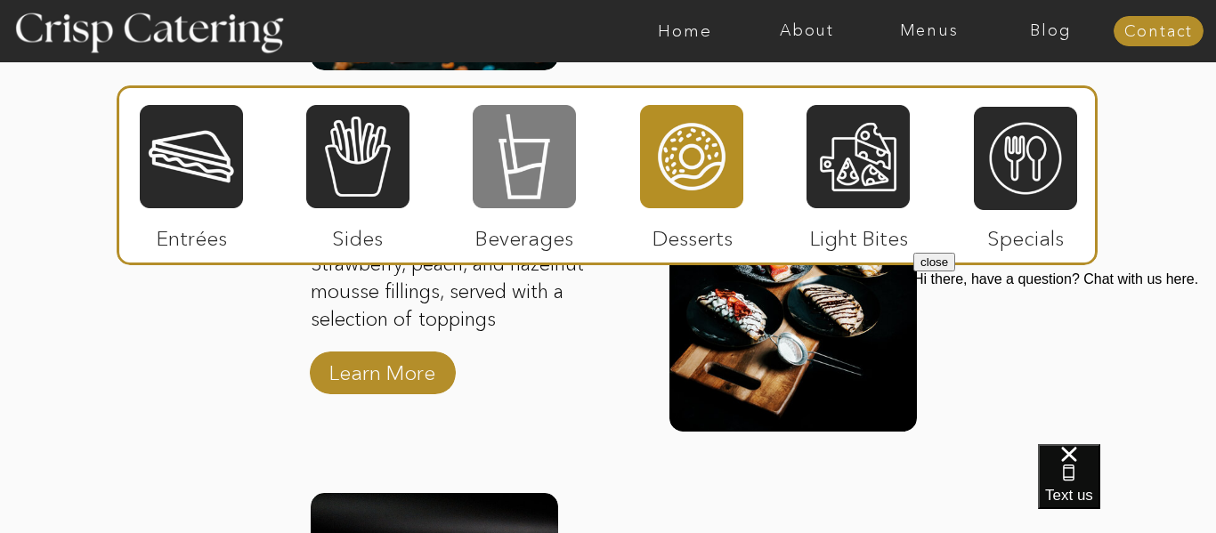
click at [528, 196] on div at bounding box center [524, 156] width 103 height 107
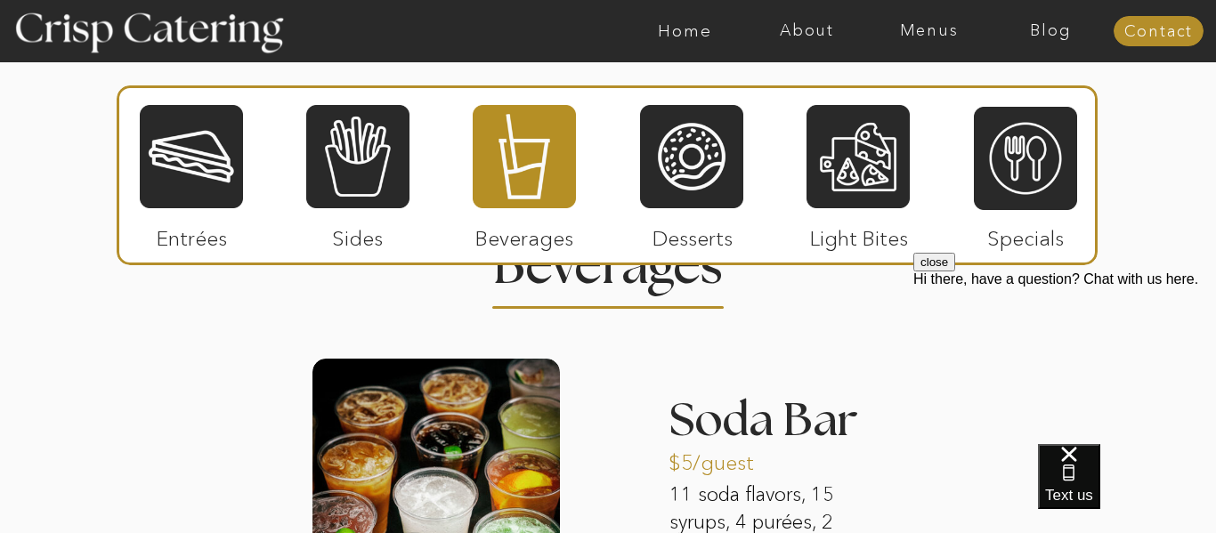
scroll to position [1641, 0]
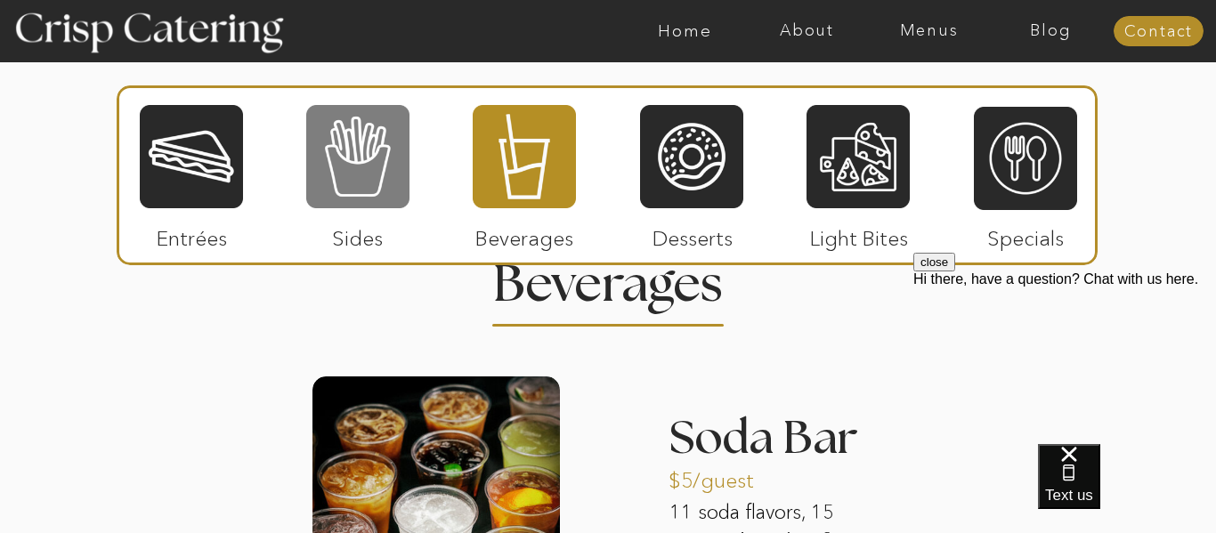
click at [329, 157] on div at bounding box center [357, 156] width 103 height 107
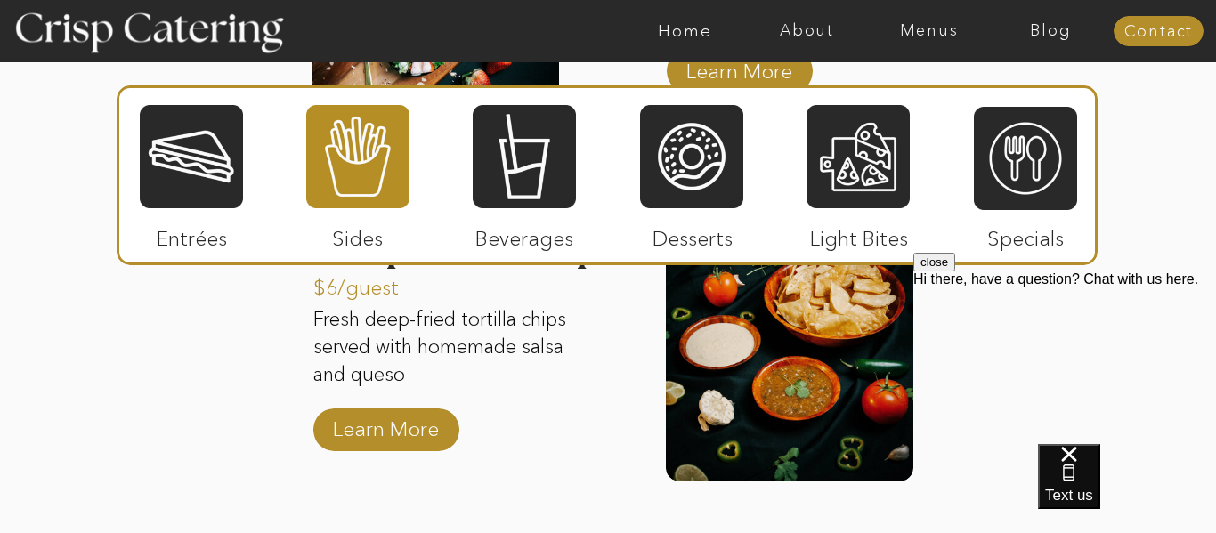
scroll to position [2526, 0]
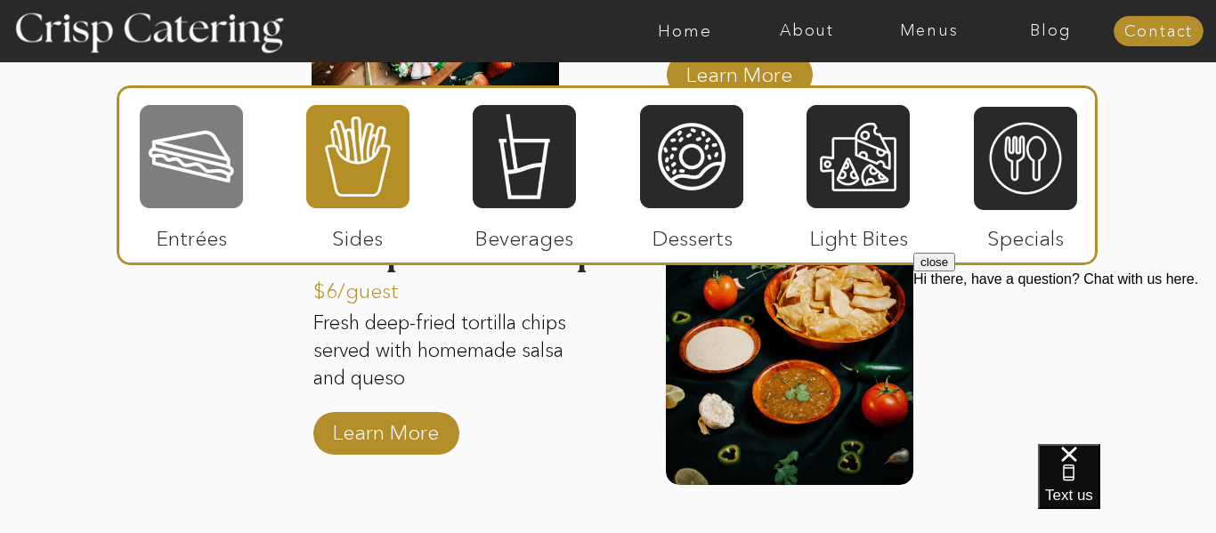
click at [222, 199] on div at bounding box center [191, 156] width 103 height 107
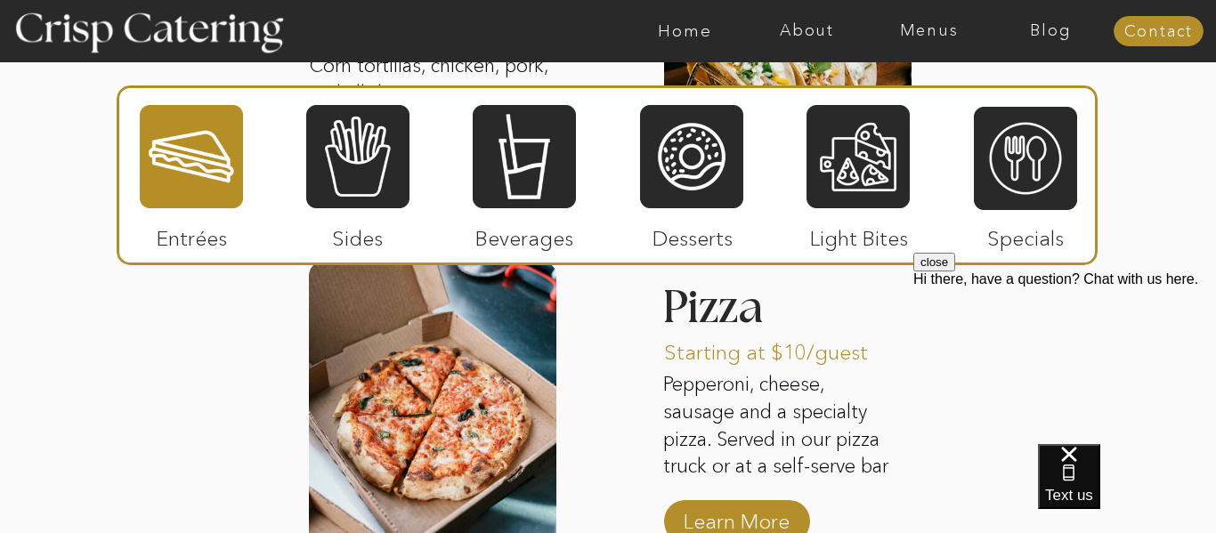
scroll to position [2443, 0]
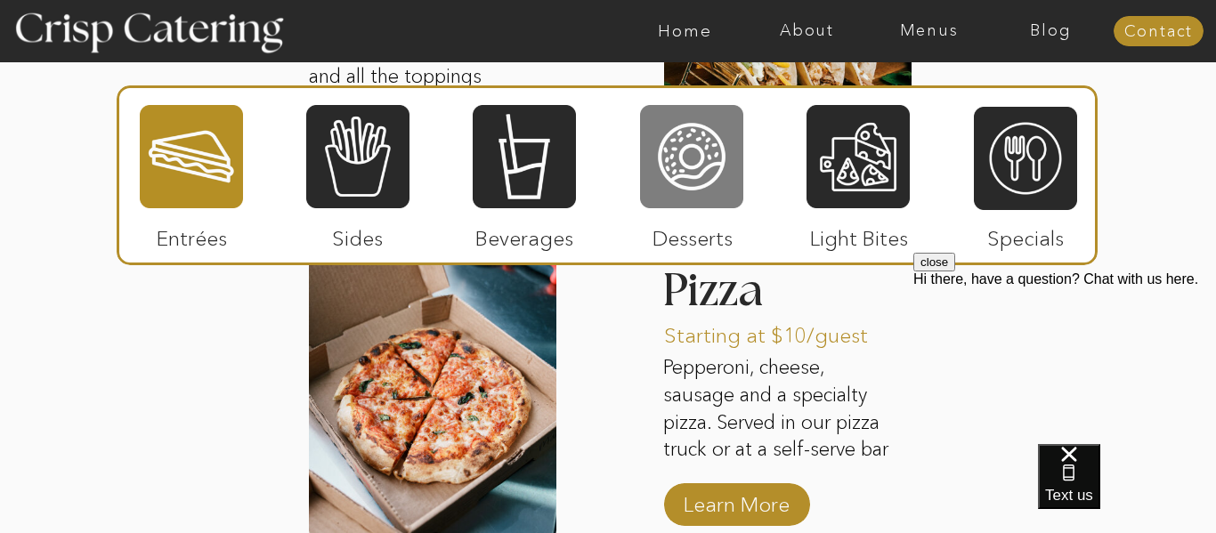
click at [718, 152] on div at bounding box center [691, 156] width 103 height 107
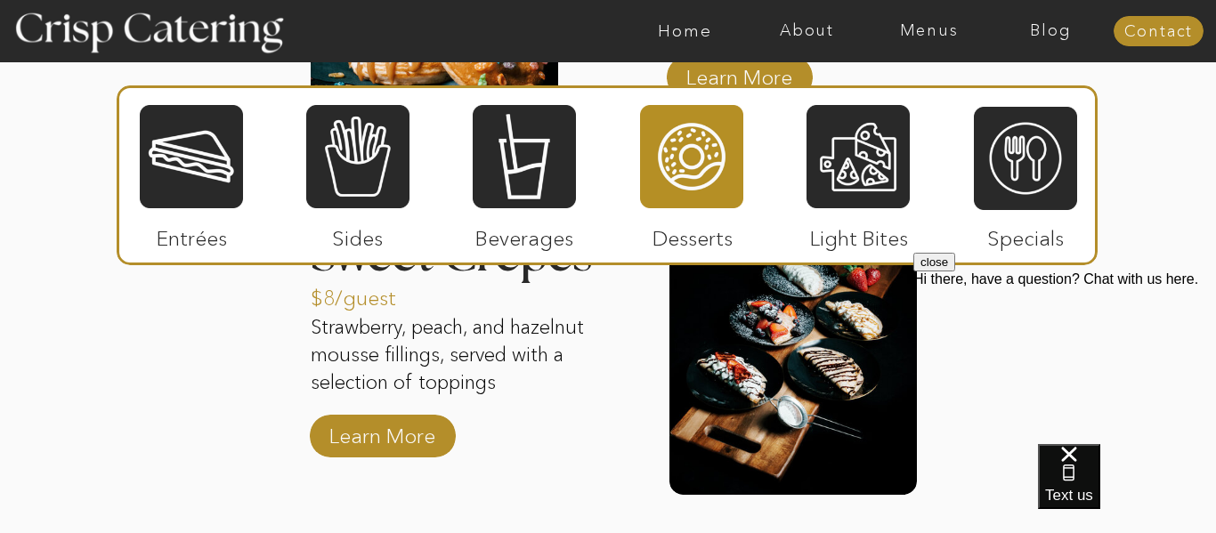
scroll to position [2186, 0]
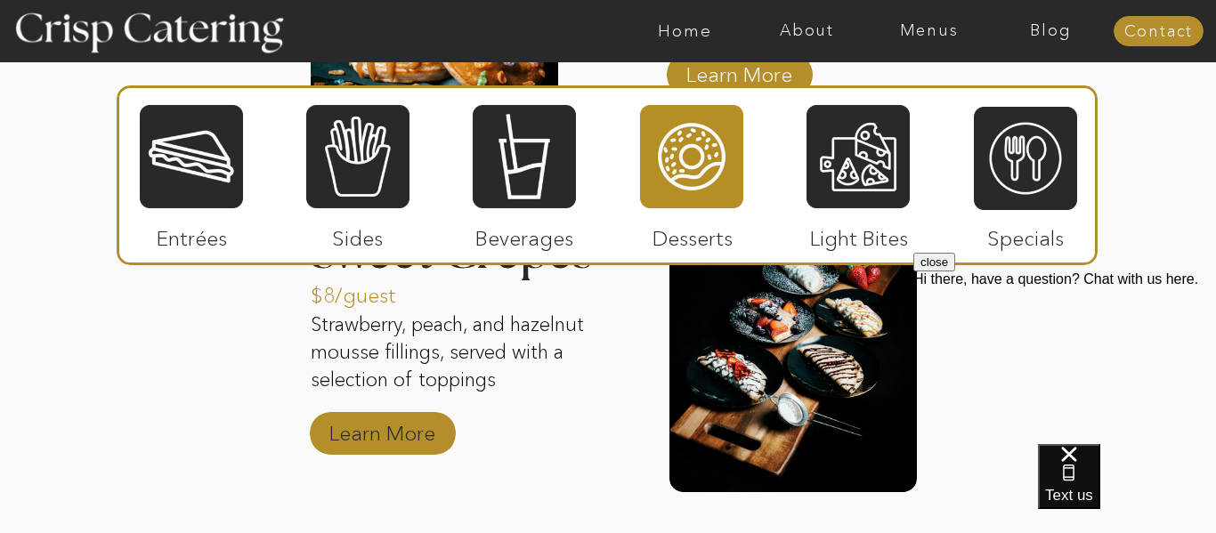
click at [408, 440] on p "Learn More" at bounding box center [382, 429] width 118 height 52
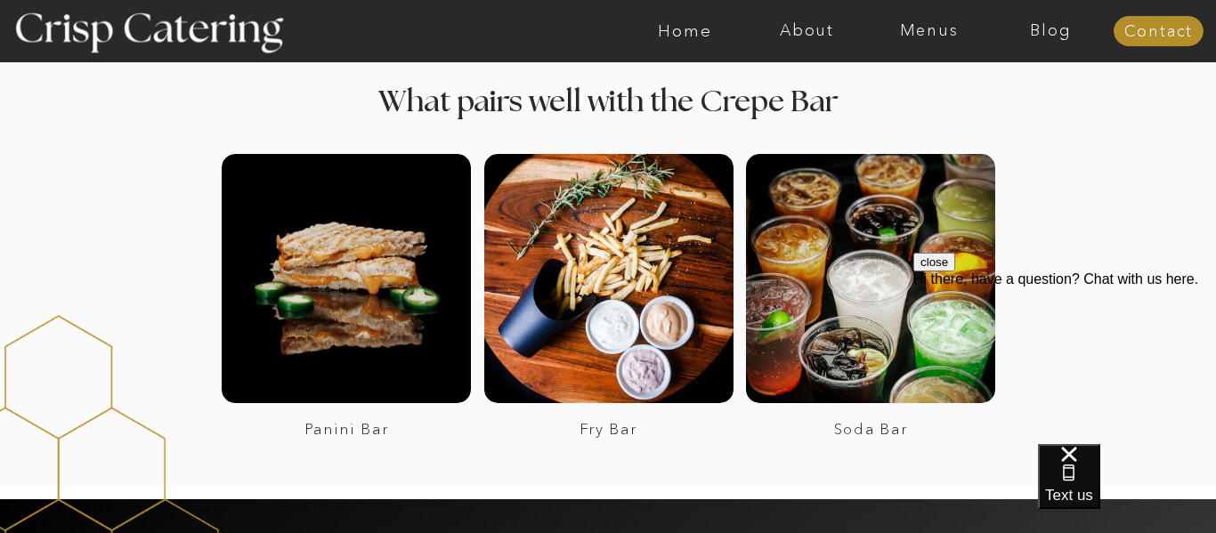
scroll to position [2660, 0]
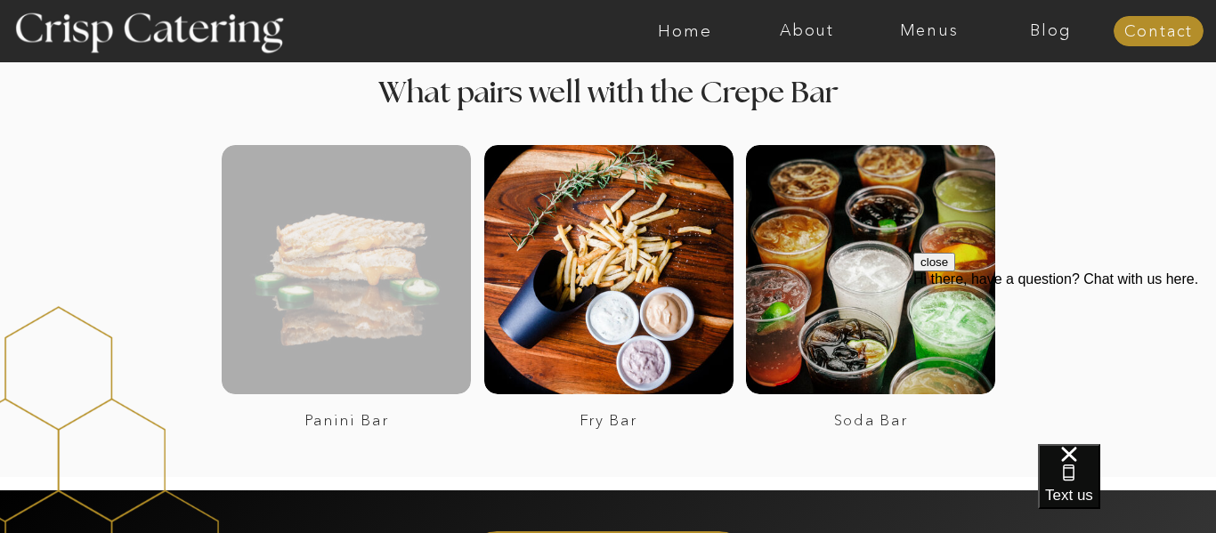
click at [365, 316] on div at bounding box center [346, 269] width 249 height 249
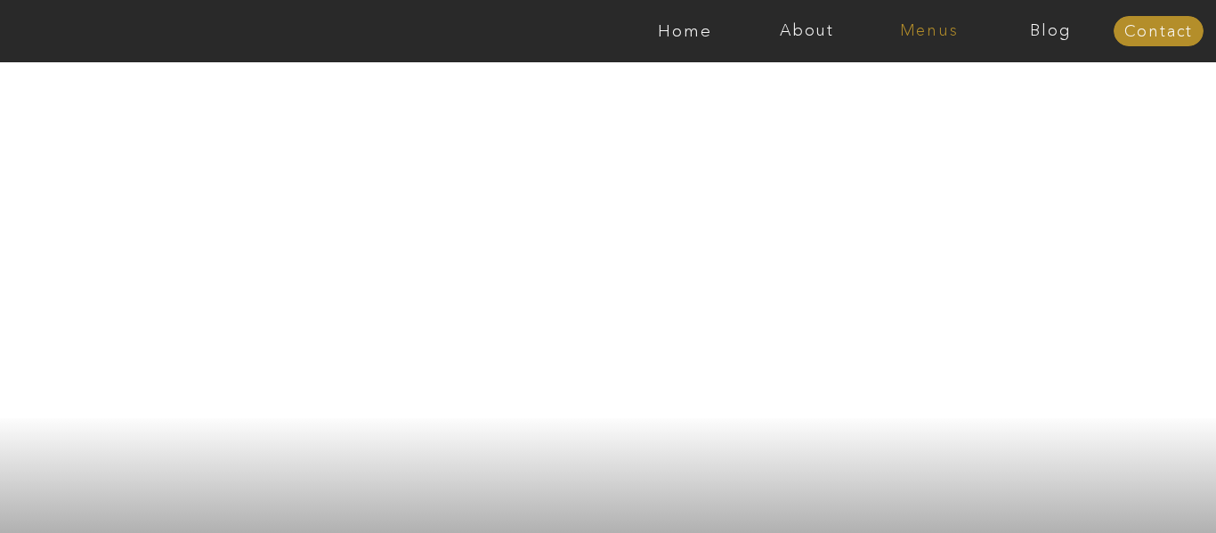
click at [912, 37] on nav "Menus" at bounding box center [929, 31] width 122 height 18
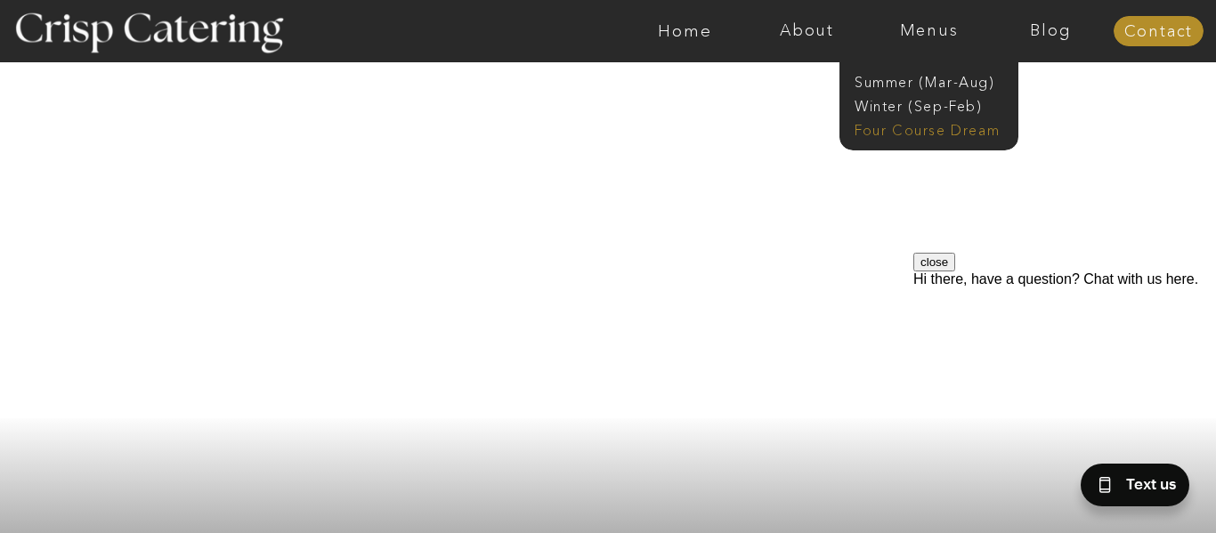
click at [907, 126] on nav "Four Course Dream" at bounding box center [934, 128] width 159 height 17
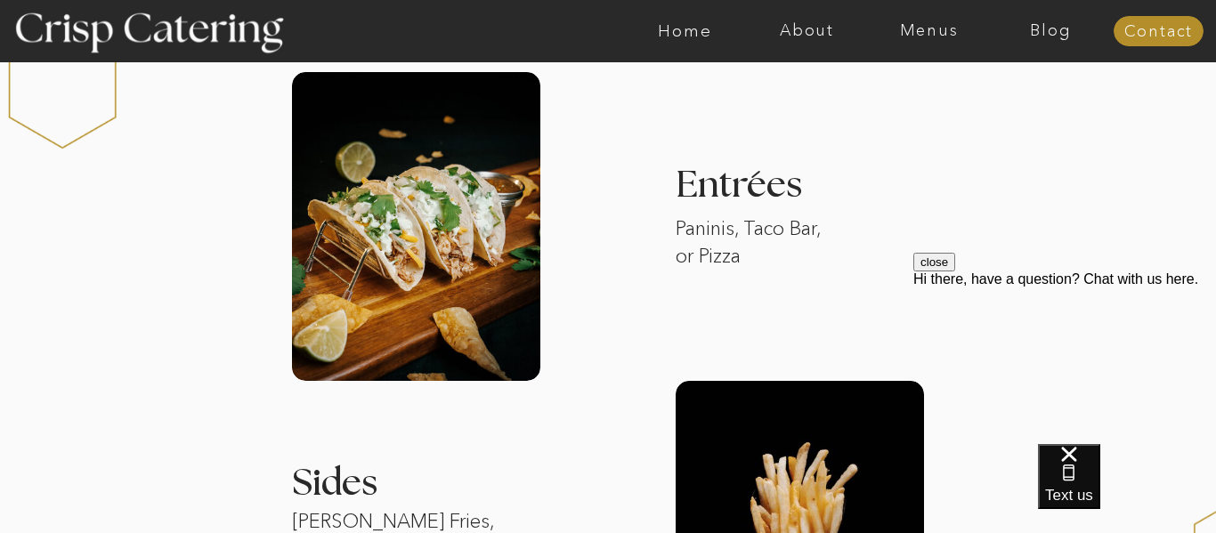
scroll to position [1638, 0]
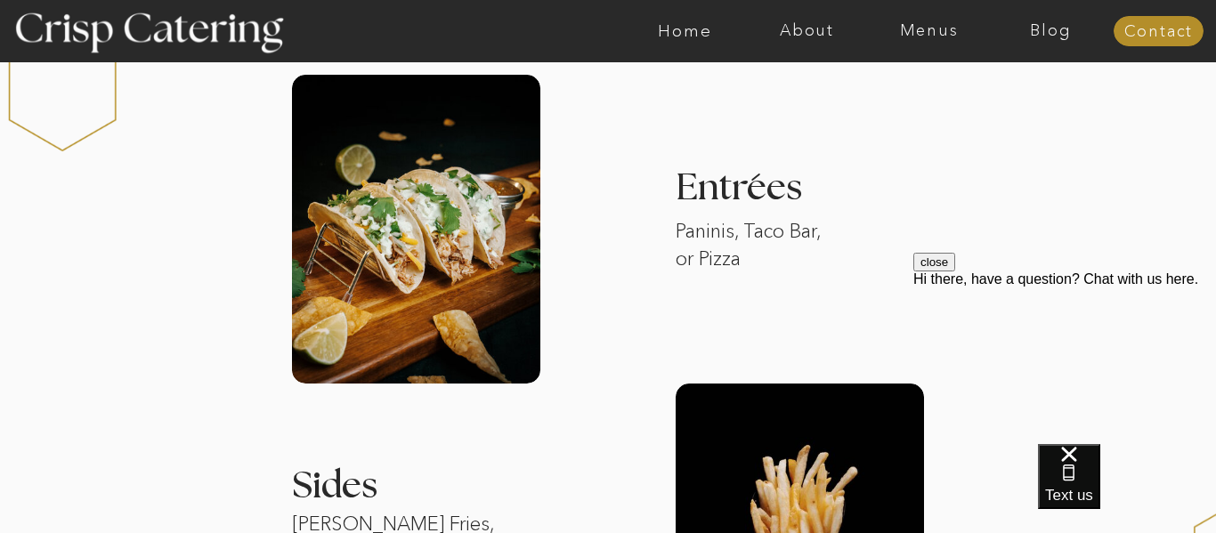
click at [929, 189] on h3 "Entrees" at bounding box center [818, 188] width 285 height 37
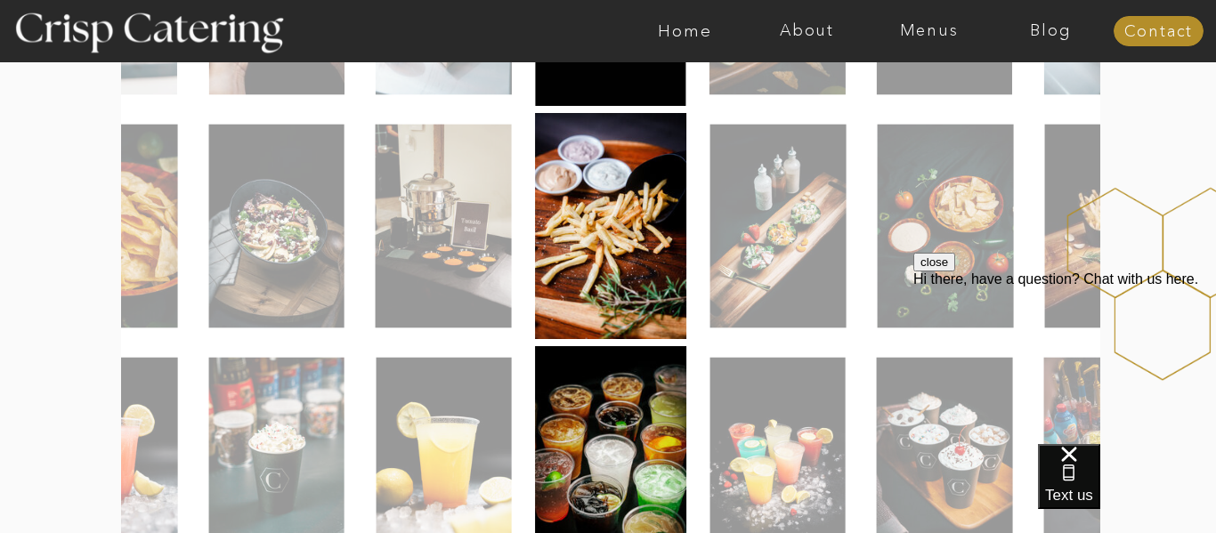
scroll to position [605, 0]
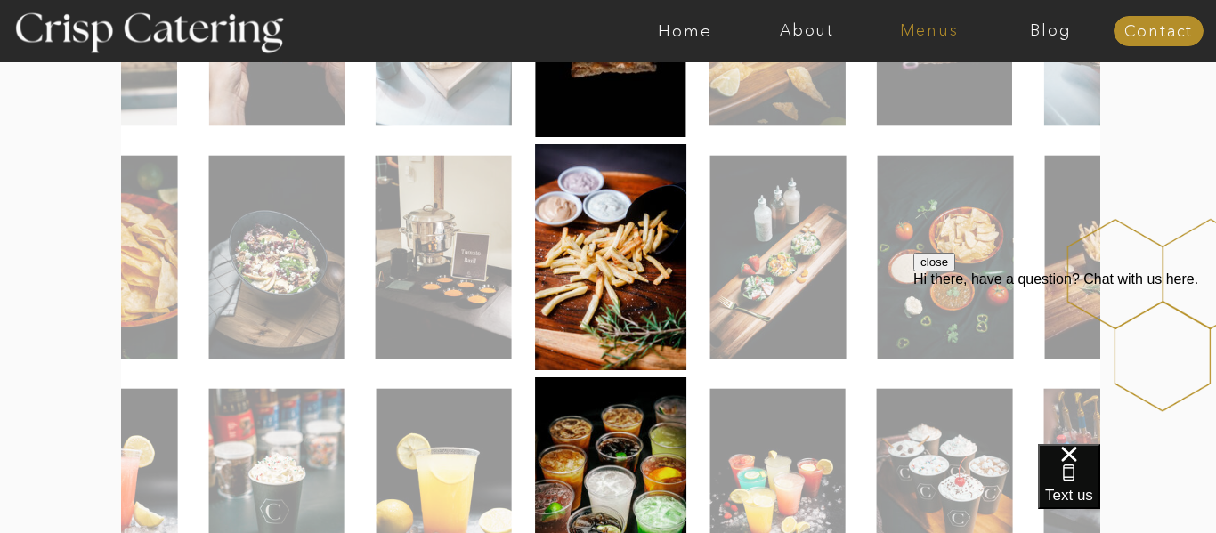
click at [927, 39] on nav "Menus" at bounding box center [929, 31] width 122 height 18
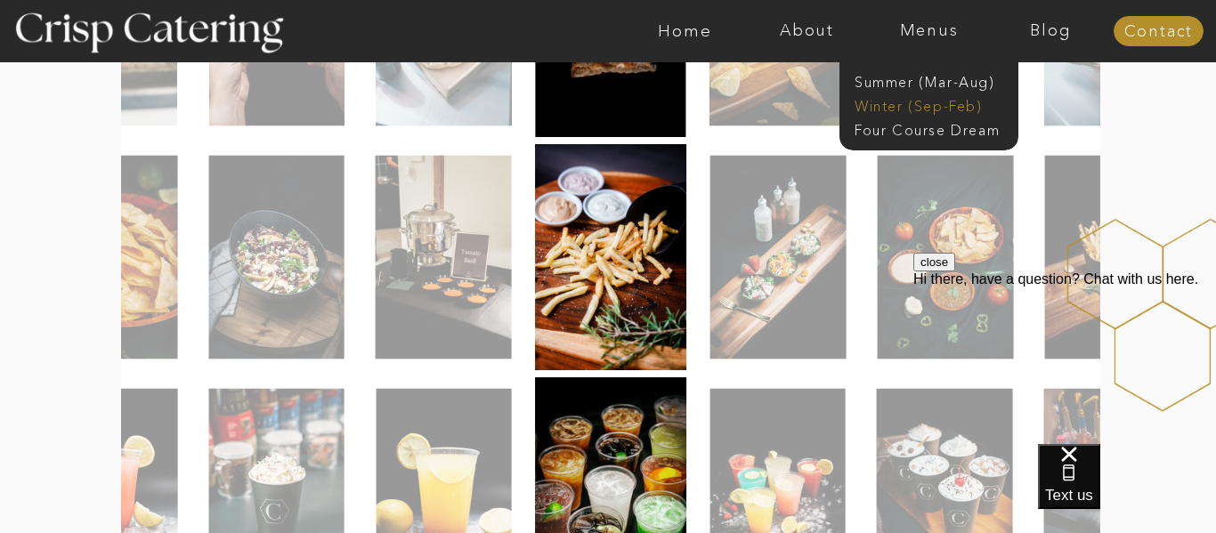
click at [924, 109] on nav "Winter (Sep-Feb)" at bounding box center [928, 104] width 146 height 17
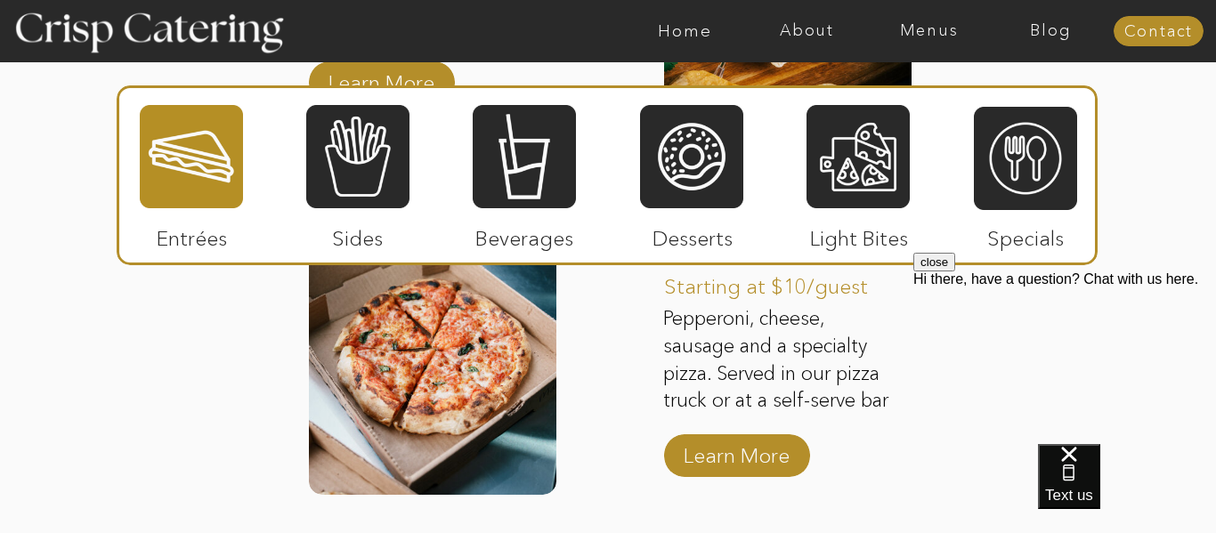
scroll to position [2956, 0]
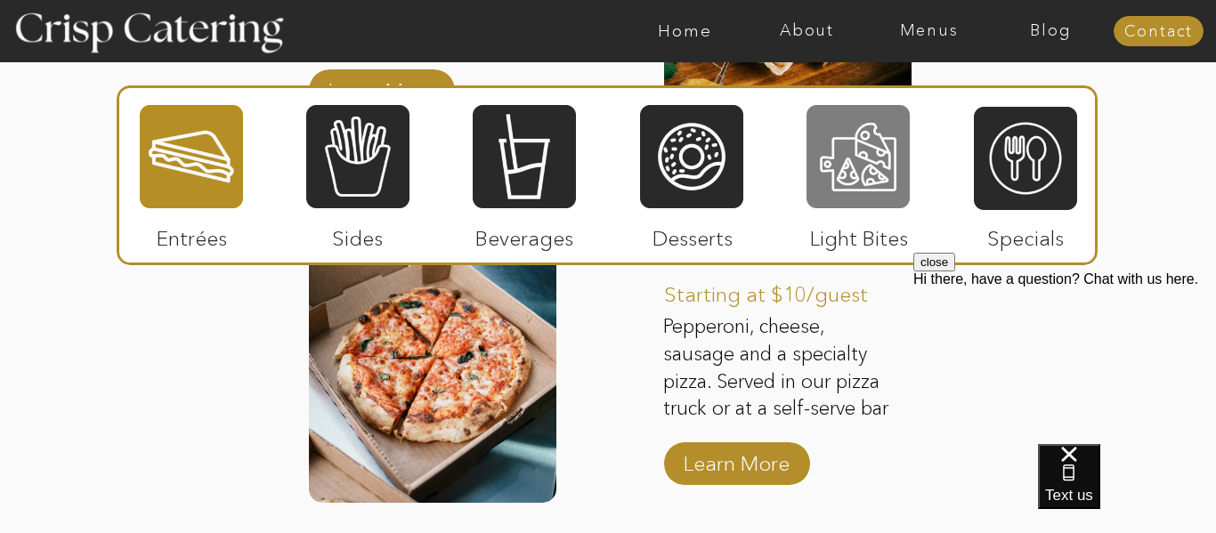
click at [880, 193] on div at bounding box center [858, 156] width 103 height 107
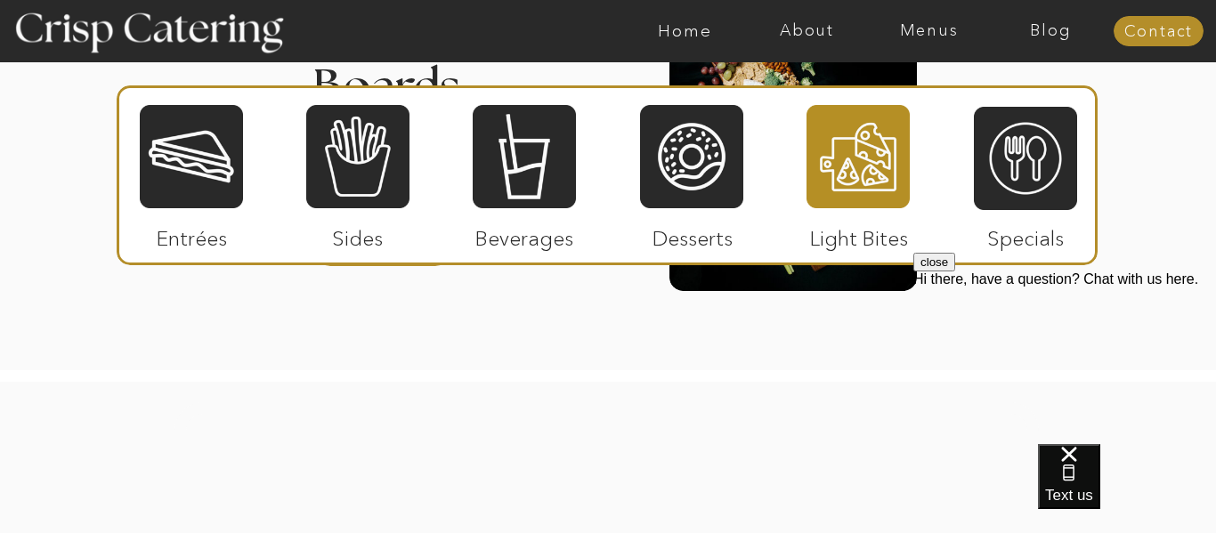
scroll to position [2493, 0]
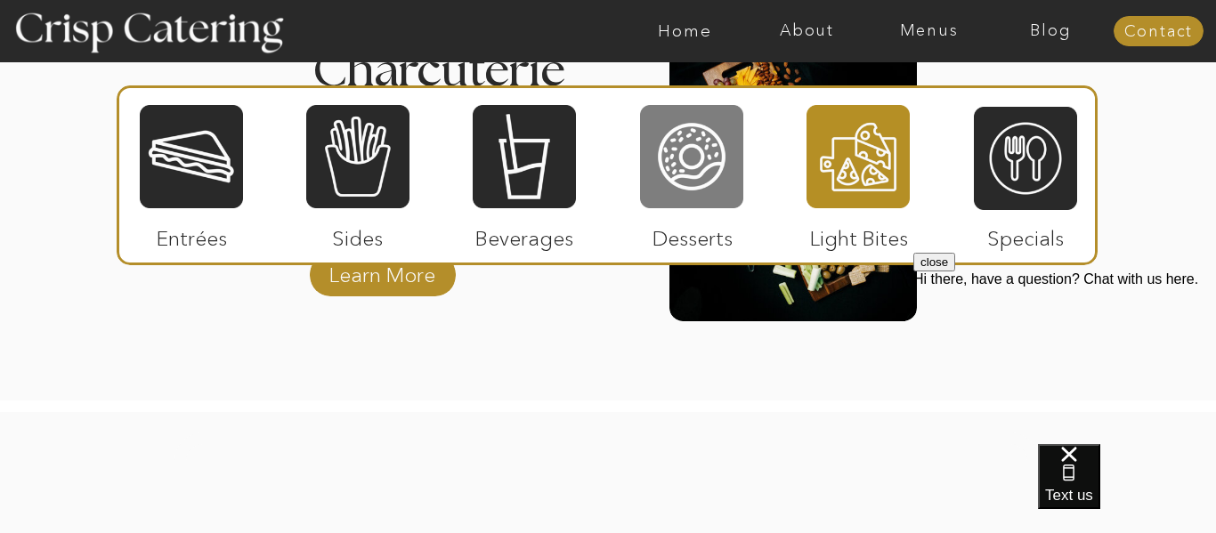
click at [695, 158] on div at bounding box center [691, 156] width 103 height 107
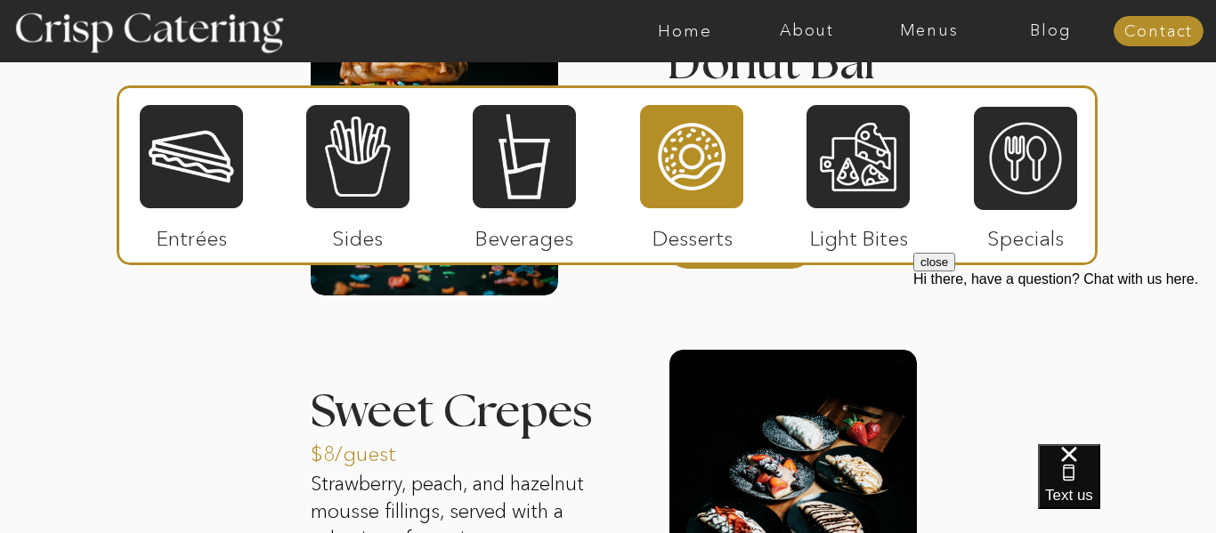
click at [1085, 288] on div "close Hi there, have a question? Chat with us here." at bounding box center [1065, 270] width 303 height 35
click at [955, 272] on button "close" at bounding box center [935, 262] width 42 height 19
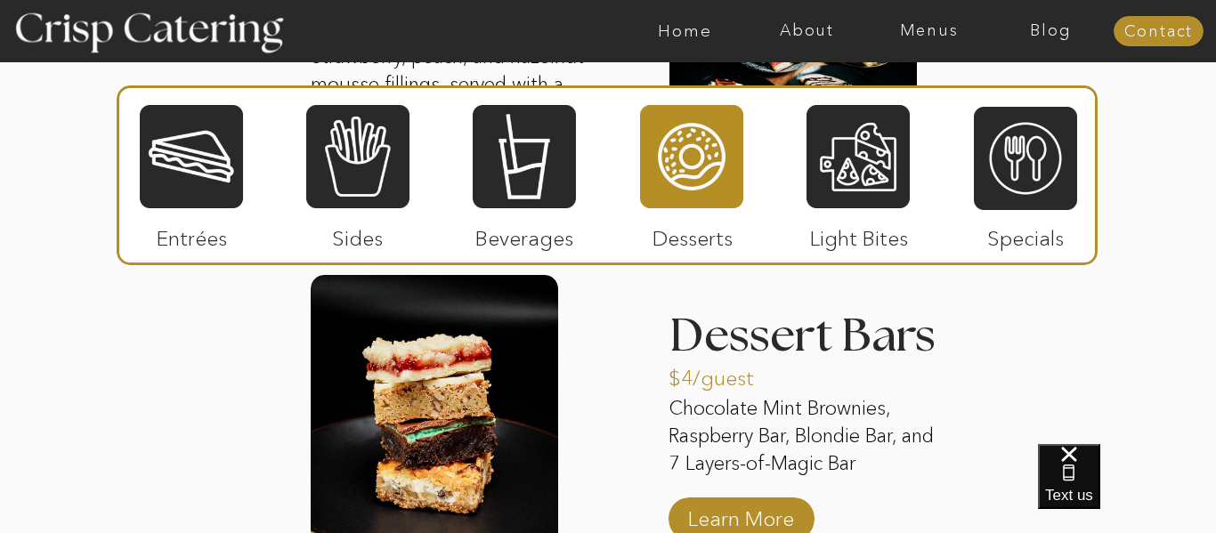
scroll to position [2956, 0]
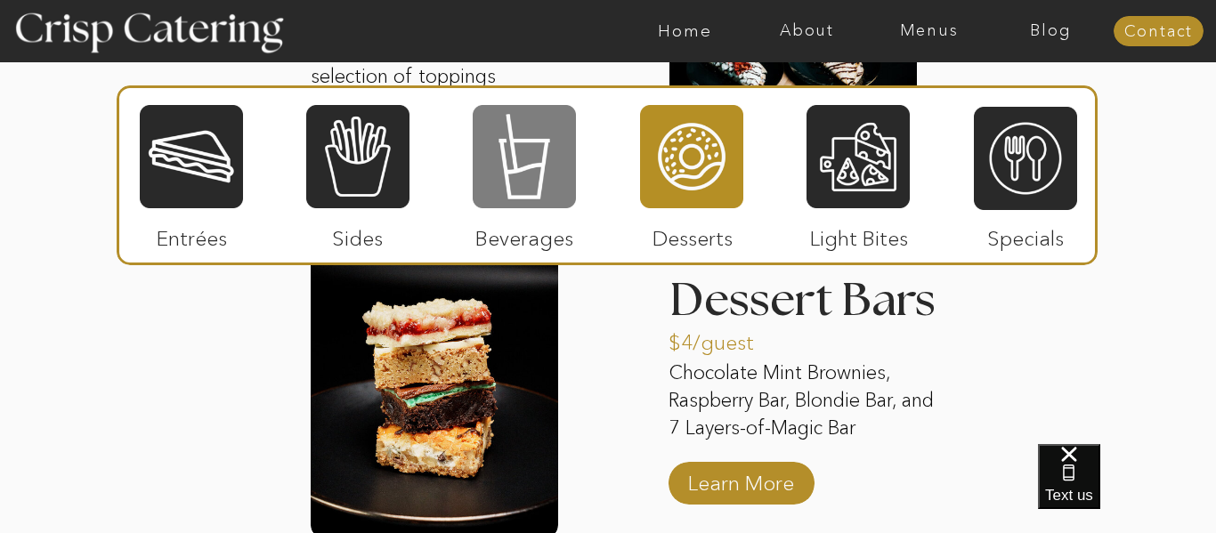
click at [560, 189] on div at bounding box center [524, 156] width 103 height 107
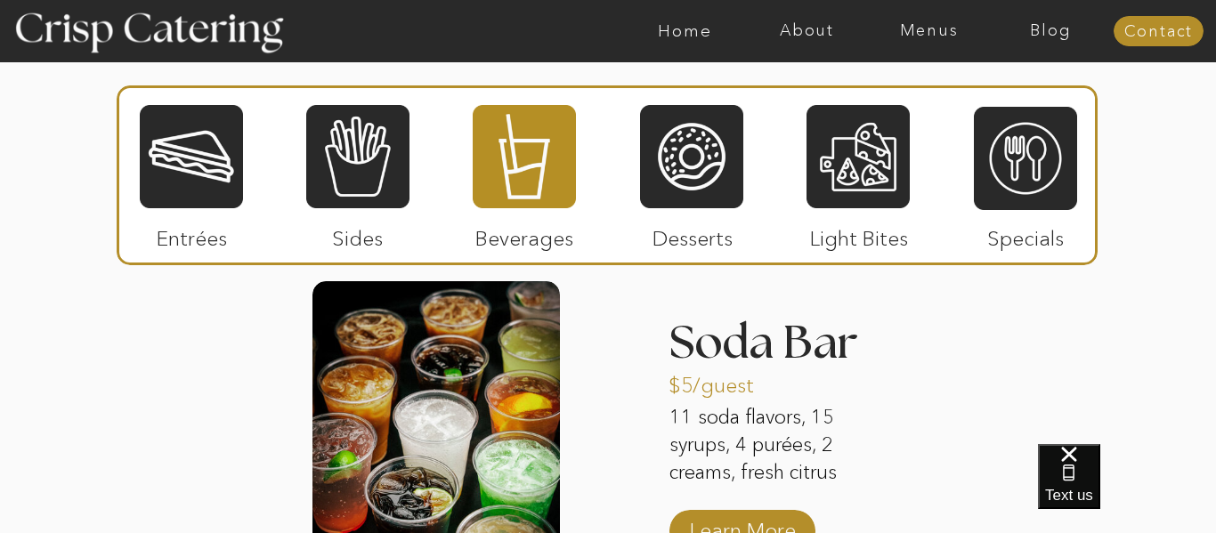
scroll to position [2244, 0]
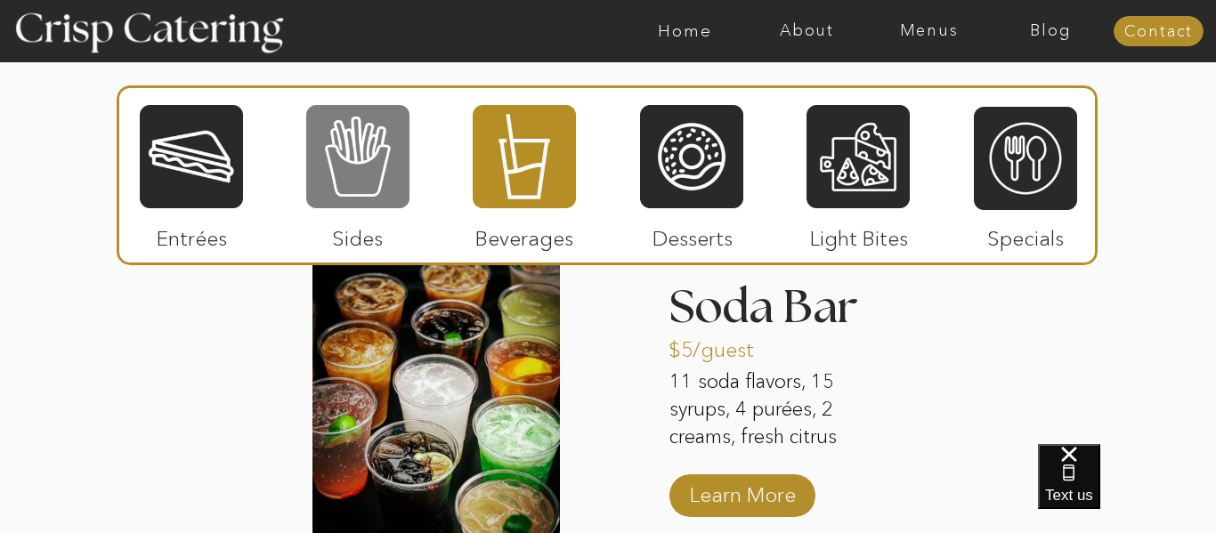
click at [402, 192] on div at bounding box center [357, 156] width 103 height 107
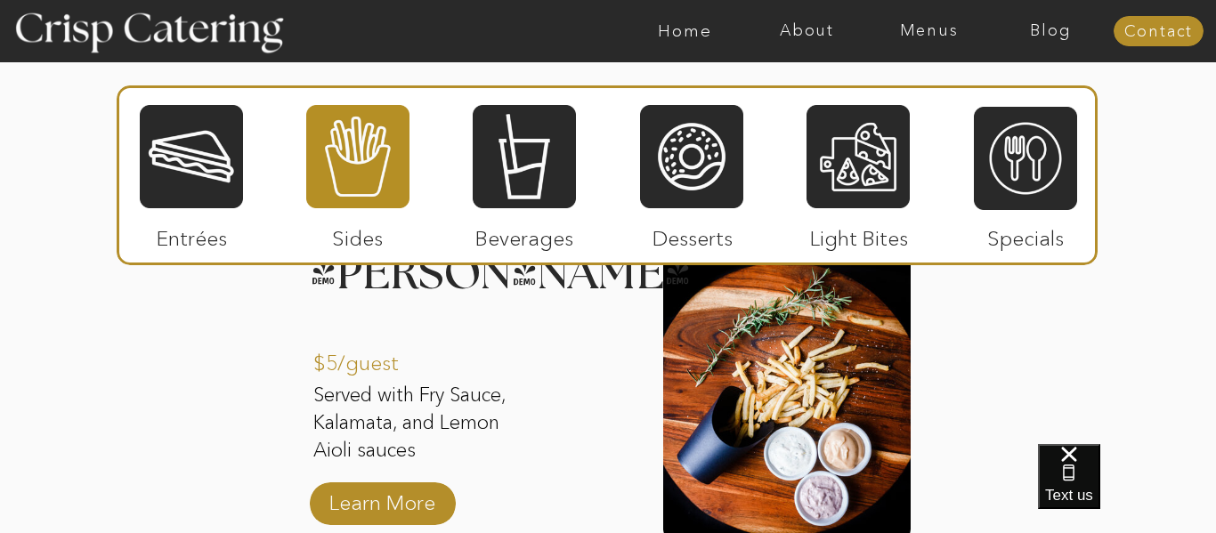
click at [253, 343] on div "About Home Menus Contact Blog About Crisp Crisp Cares Reviews faq About Home Me…" at bounding box center [608, 379] width 1216 height 5246
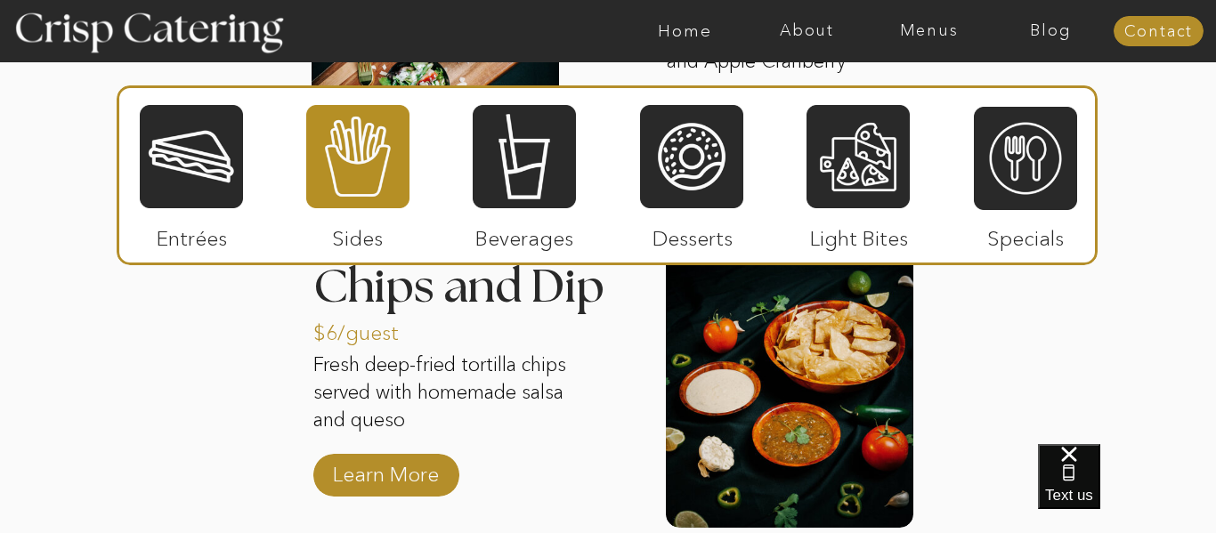
scroll to position [2921, 0]
